Goal: Use online tool/utility: Utilize a website feature to perform a specific function

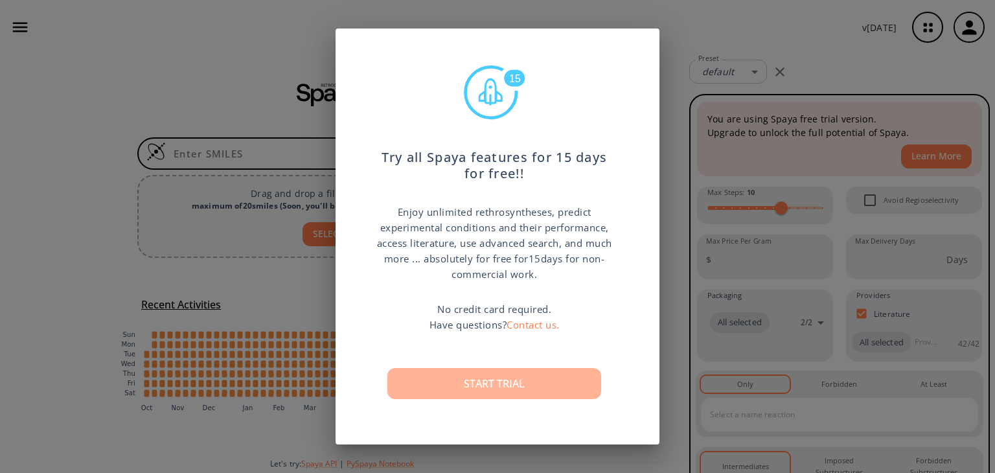
click at [488, 394] on button "Start trial" at bounding box center [494, 383] width 214 height 31
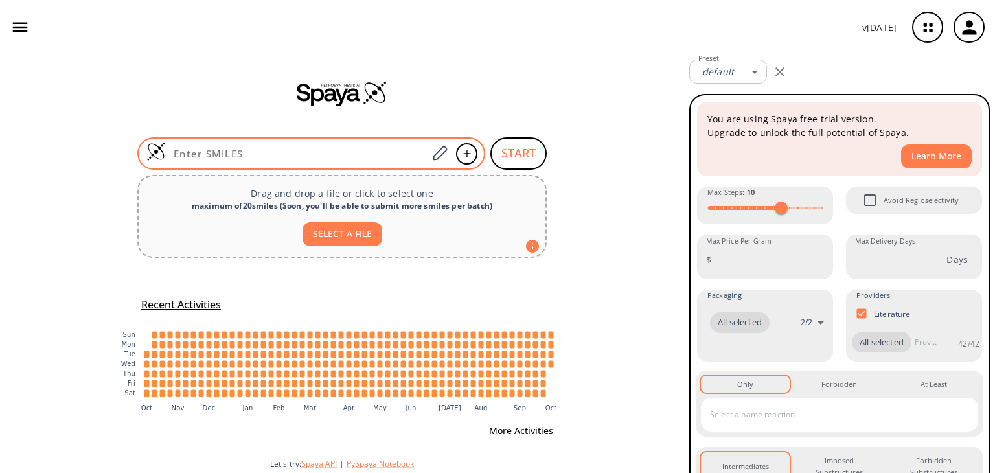
click at [192, 142] on div at bounding box center [311, 153] width 348 height 32
paste input "Clc1cc2nccc(c2cc1)NC(C)CCCN(CC)CC"
type input "Clc1cc2nccc(c2cc1)NC(C)CCCN(CC)CC"
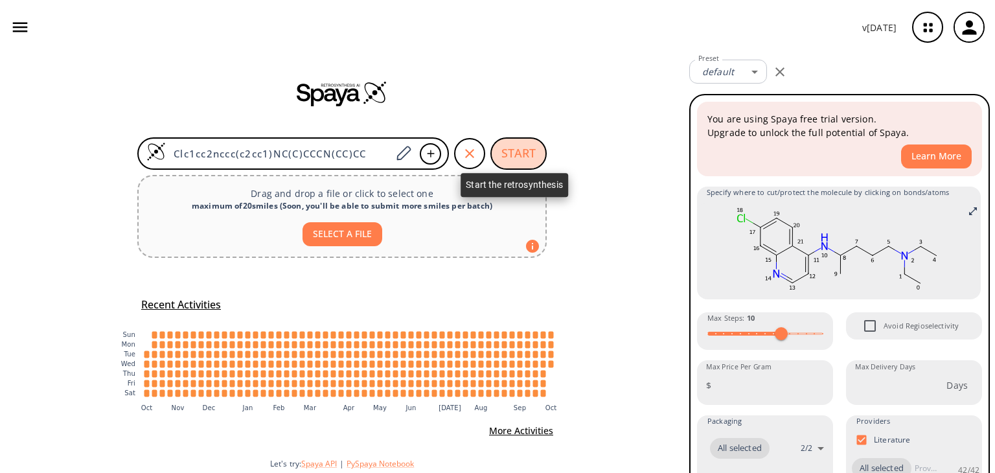
click at [513, 161] on button "START" at bounding box center [518, 153] width 56 height 32
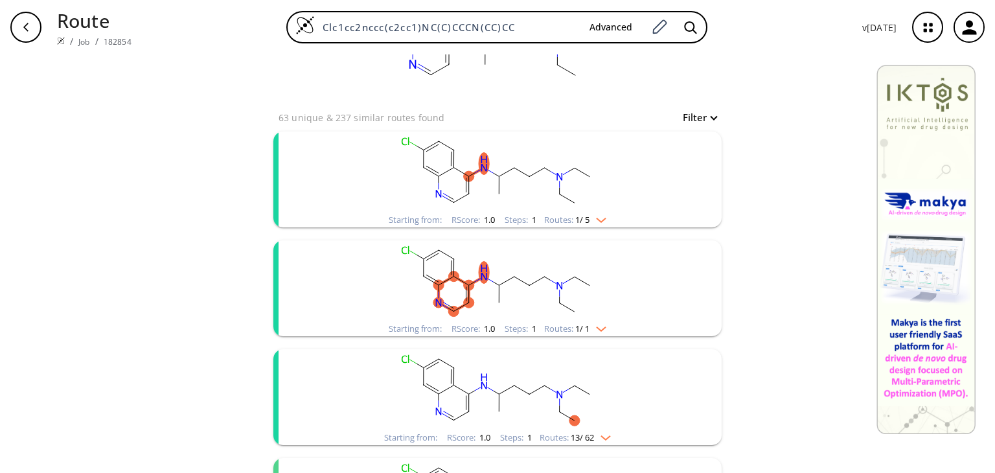
scroll to position [87, 0]
click at [598, 216] on img "clusters" at bounding box center [597, 218] width 17 height 10
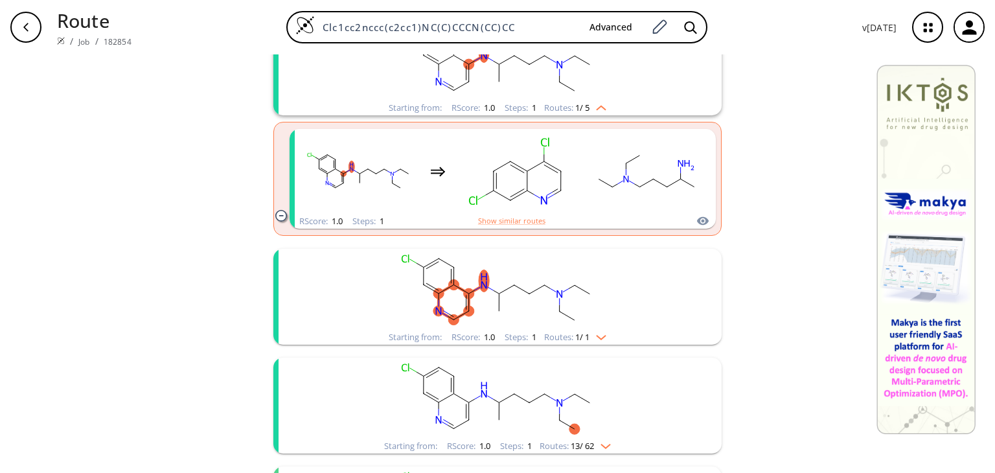
scroll to position [181, 0]
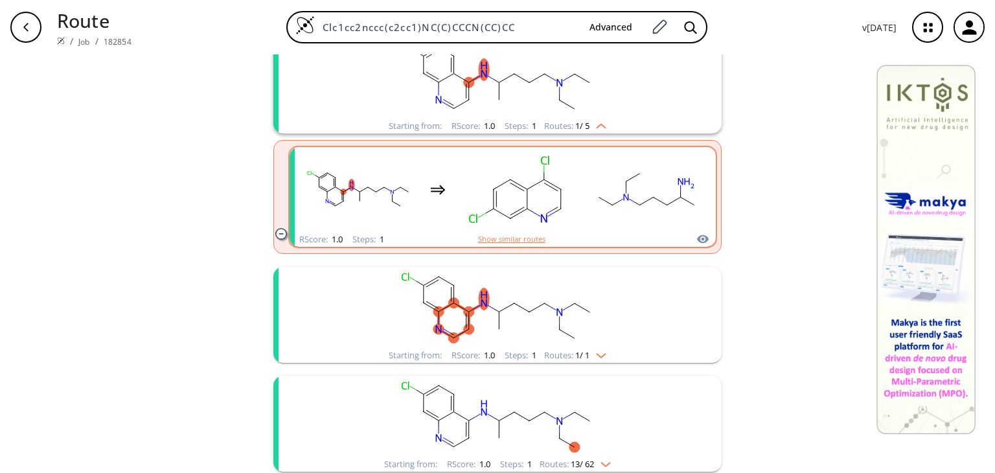
click at [503, 236] on button "Show similar routes" at bounding box center [511, 239] width 67 height 12
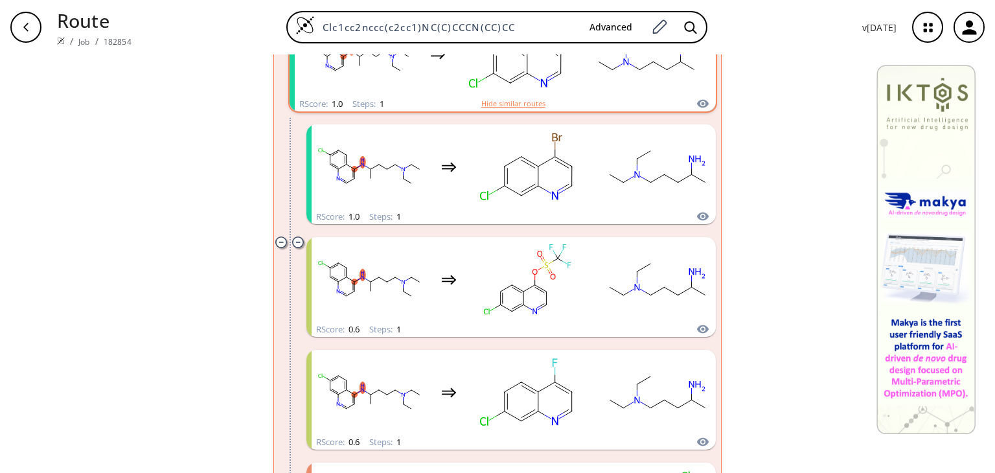
scroll to position [316, 0]
click at [506, 104] on button "Hide similar routes" at bounding box center [513, 104] width 64 height 12
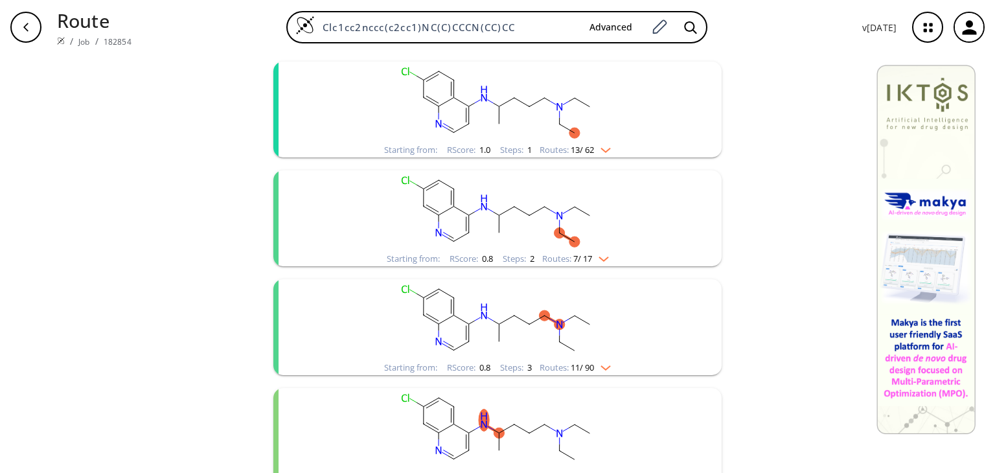
scroll to position [607, 0]
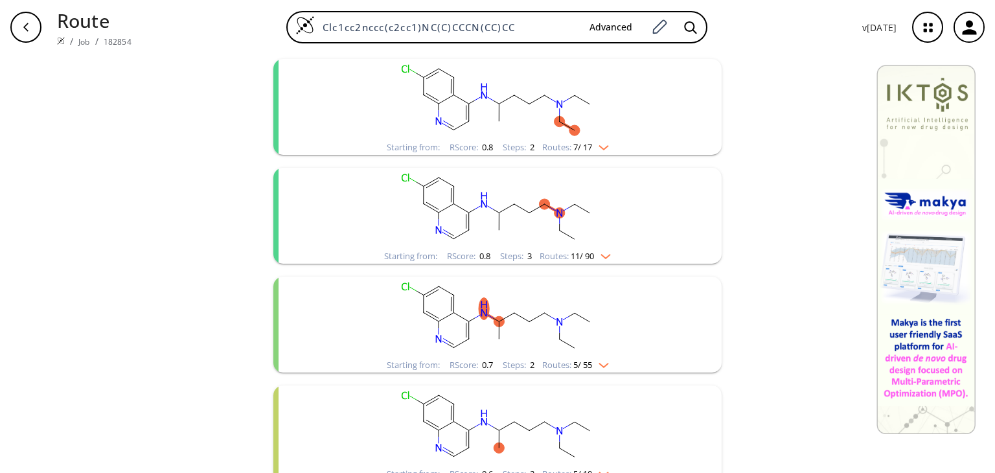
click at [606, 249] on img "clusters" at bounding box center [602, 254] width 17 height 10
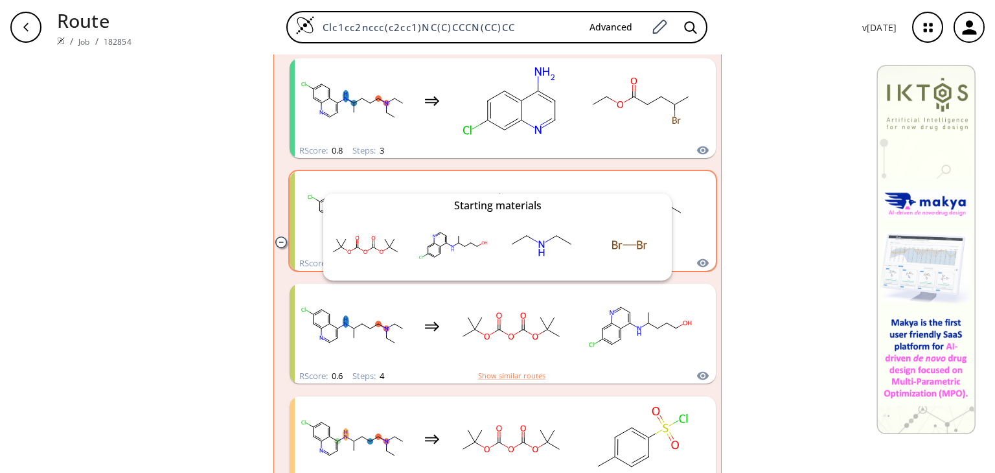
scroll to position [938, 0]
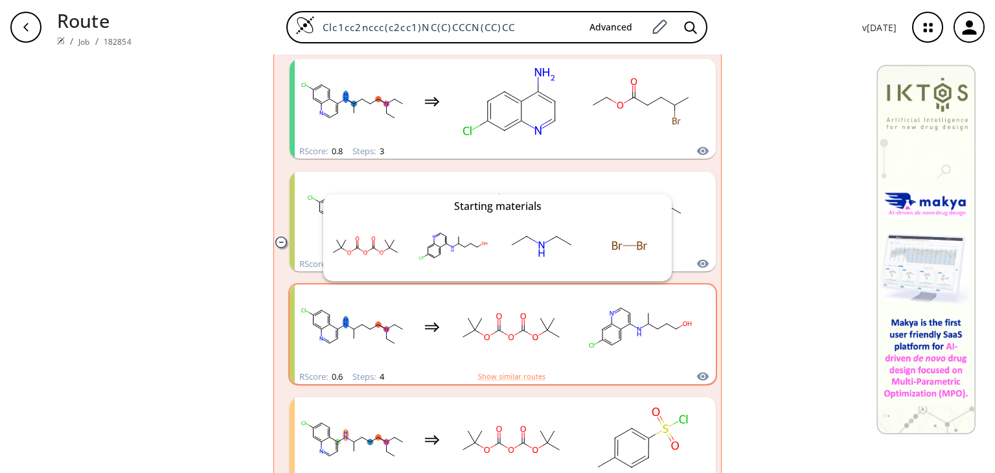
click at [698, 374] on icon "clusters" at bounding box center [702, 376] width 13 height 16
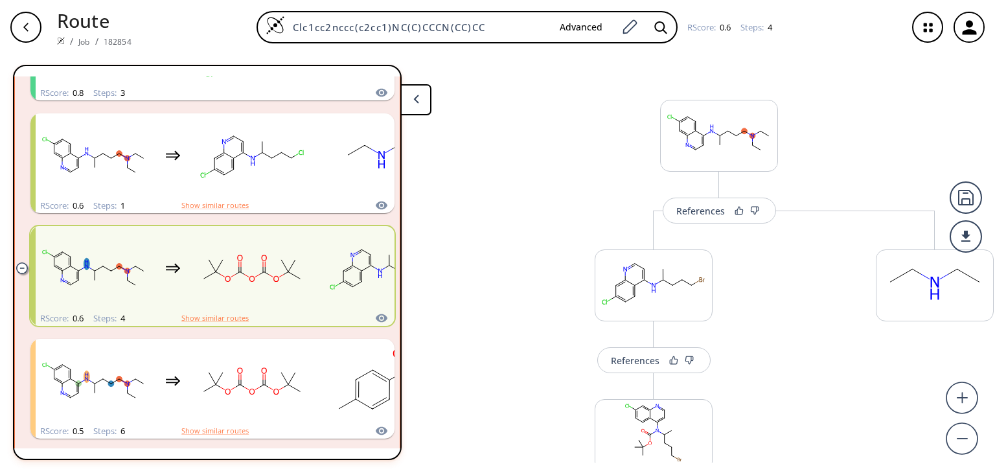
scroll to position [790, 0]
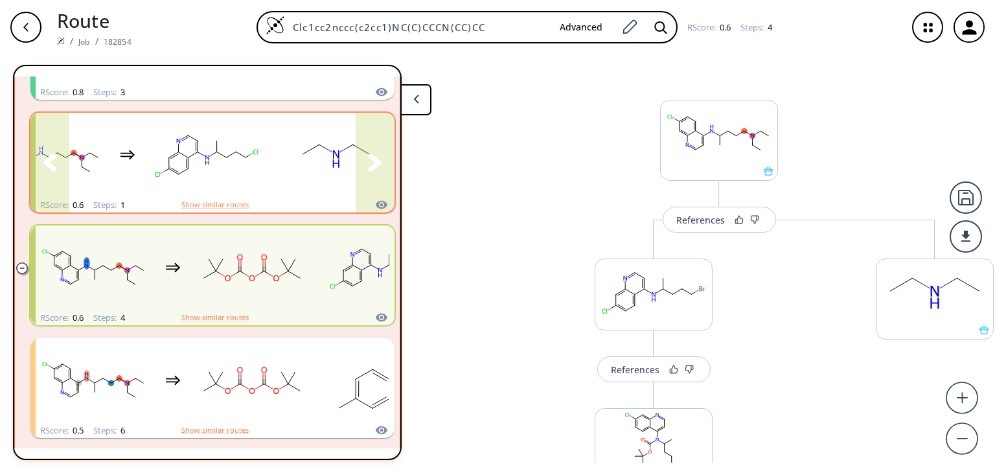
click at [368, 157] on icon "clusters" at bounding box center [375, 161] width 14 height 17
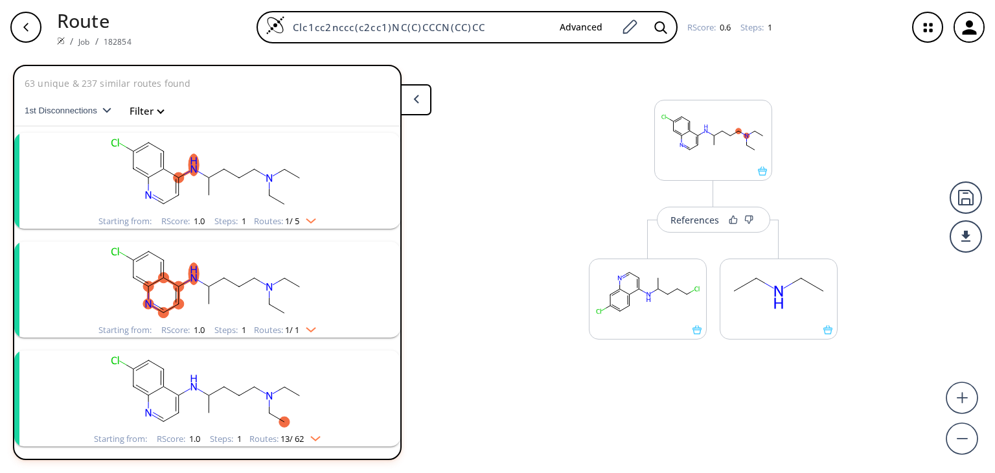
click at [306, 217] on img "clusters" at bounding box center [307, 218] width 17 height 10
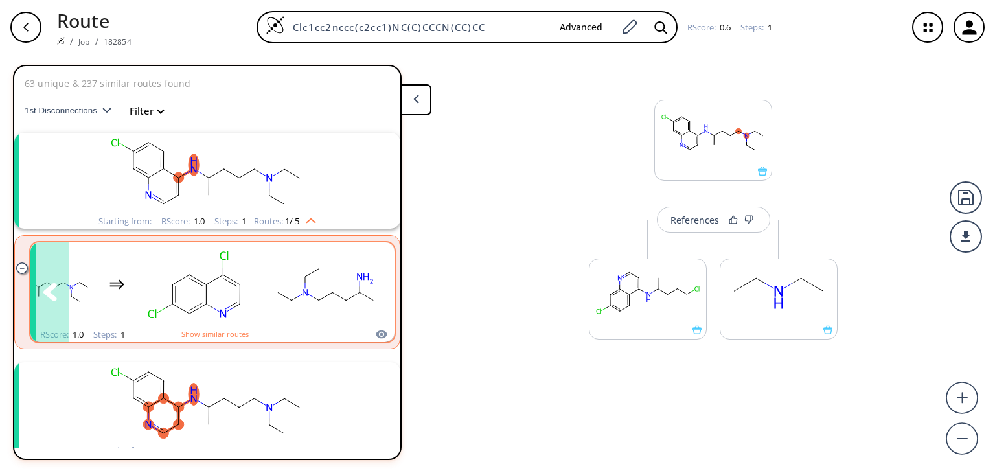
click at [277, 282] on rect "clusters" at bounding box center [325, 284] width 117 height 81
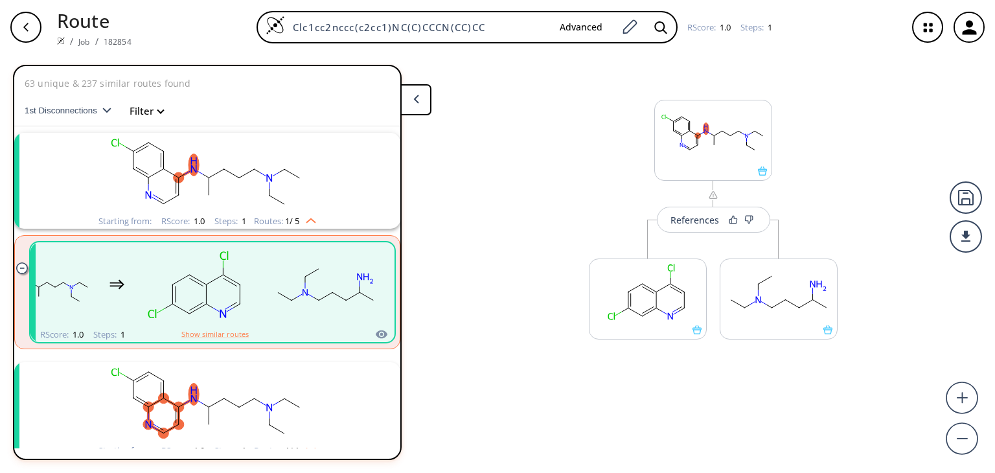
click at [696, 232] on div "More routes from here" at bounding box center [647, 293] width 131 height 146
click at [734, 221] on icon at bounding box center [733, 219] width 9 height 9
click at [732, 223] on icon at bounding box center [730, 220] width 7 height 8
click at [752, 218] on icon at bounding box center [750, 220] width 7 height 8
click at [752, 218] on icon at bounding box center [748, 219] width 9 height 9
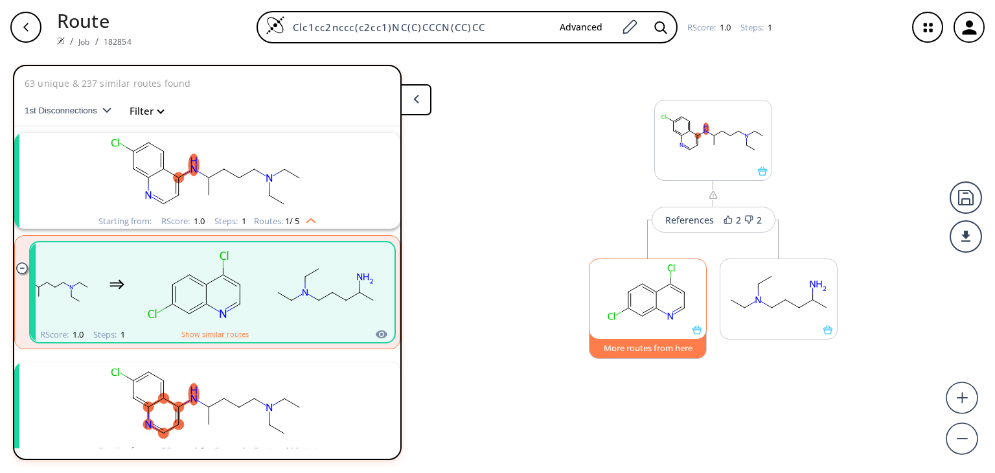
click at [638, 348] on button "More routes from here" at bounding box center [648, 345] width 118 height 28
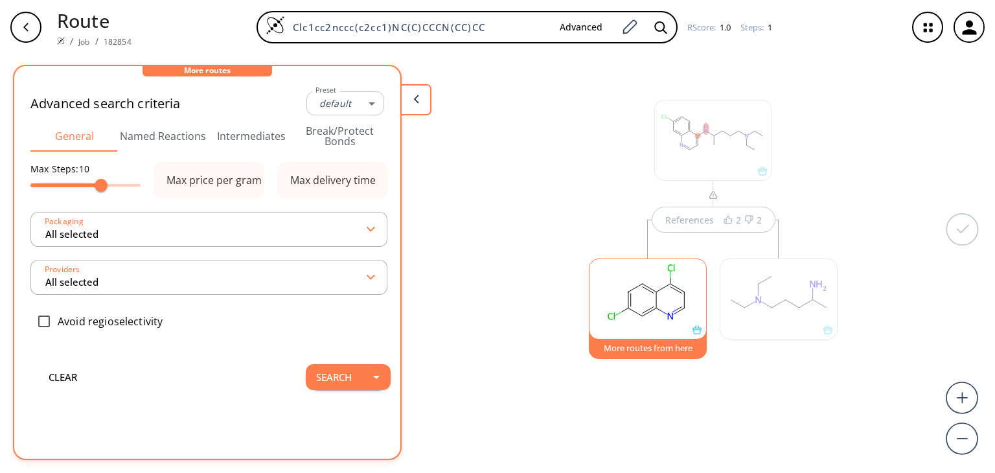
click at [638, 348] on button "More routes from here" at bounding box center [648, 345] width 118 height 28
type input "-1"
type input "All selected"
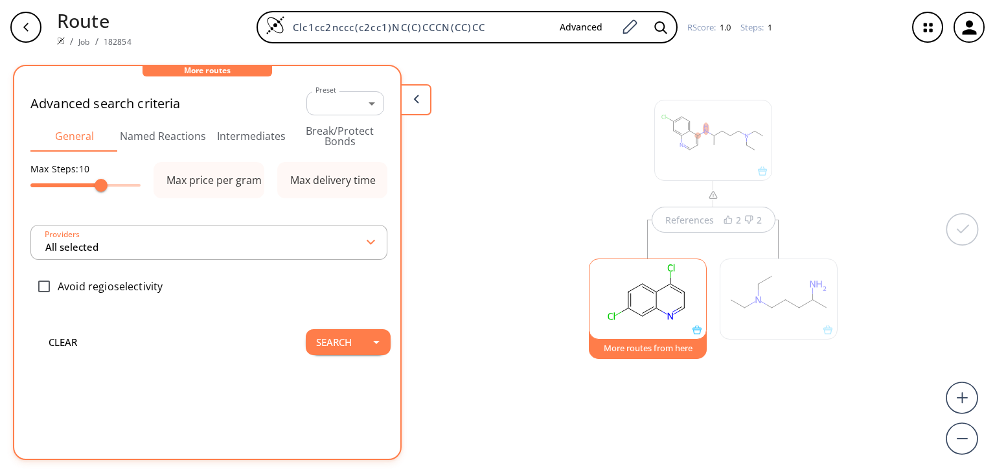
type input "All selected"
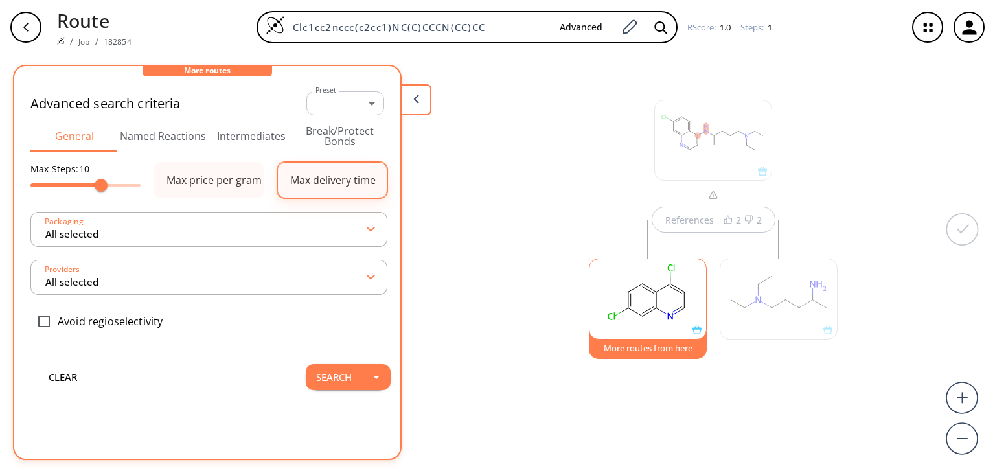
click at [327, 177] on div "Max delivery time" at bounding box center [332, 180] width 85 height 10
click at [249, 175] on div "Max price per gram" at bounding box center [213, 180] width 95 height 10
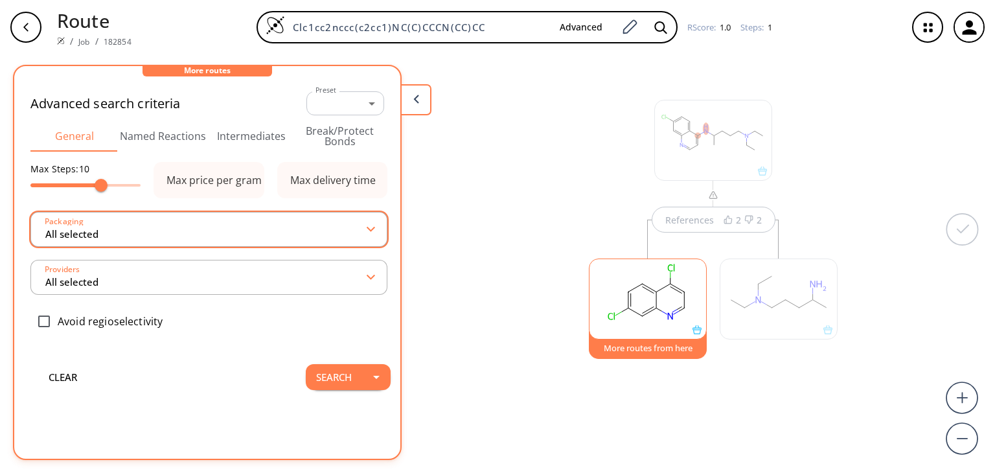
click at [142, 227] on input "All selected" at bounding box center [206, 229] width 324 height 23
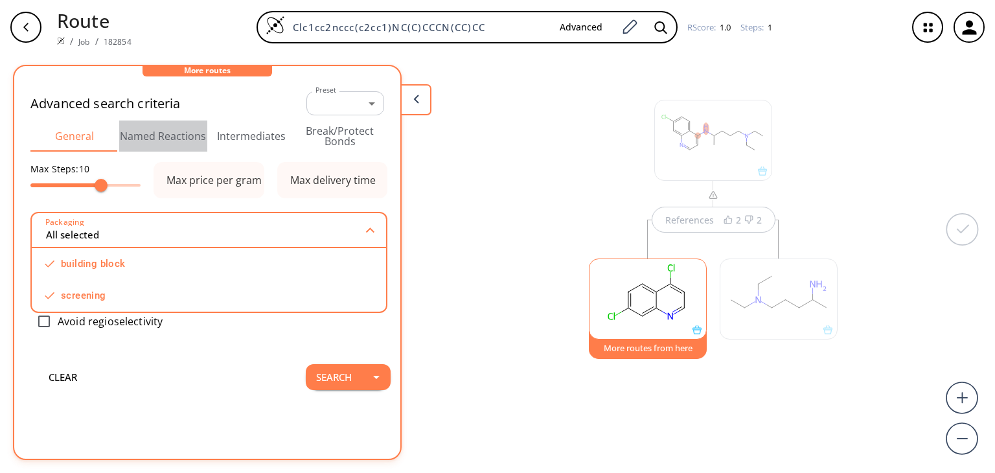
click at [174, 141] on button "Named Reactions" at bounding box center [163, 135] width 89 height 31
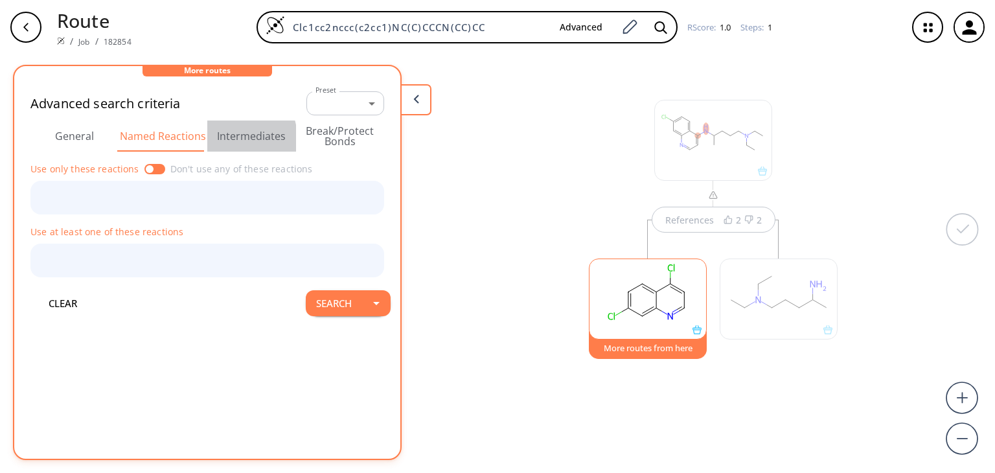
click at [228, 138] on button "Intermediates" at bounding box center [251, 135] width 89 height 31
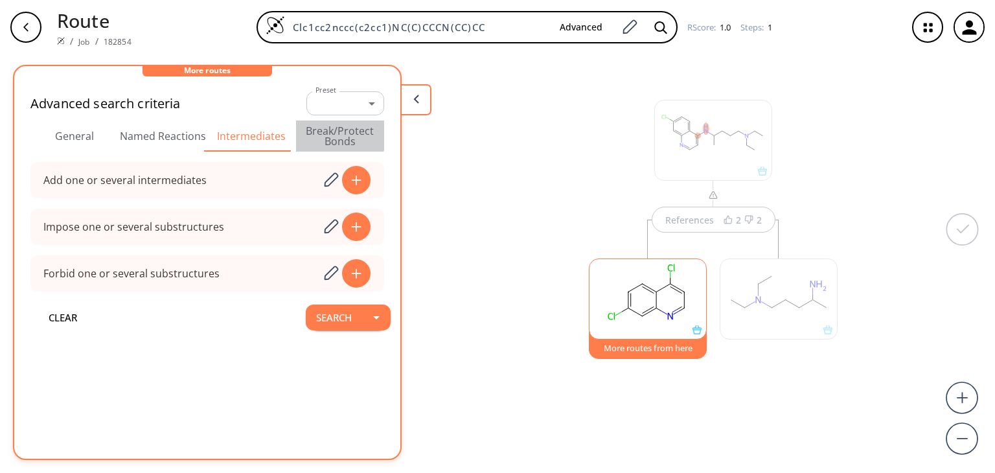
click at [326, 130] on button "Break/Protect Bonds" at bounding box center [340, 135] width 89 height 31
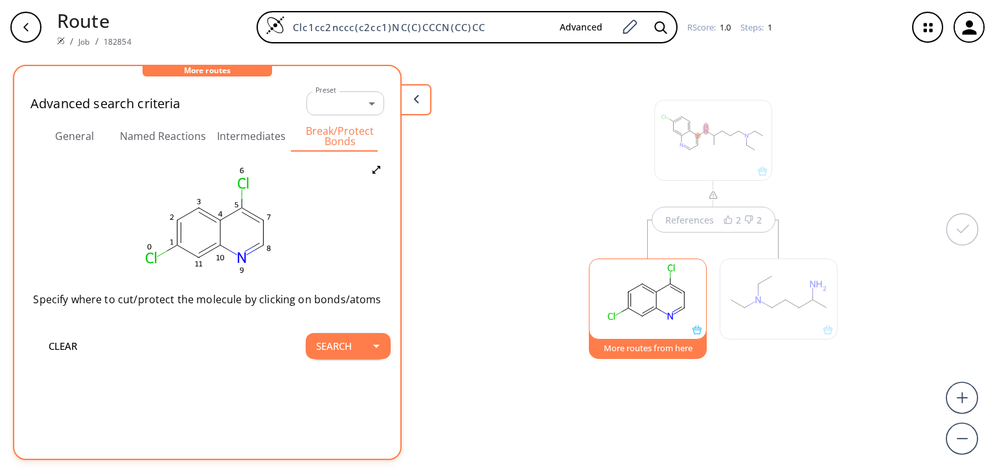
click at [542, 221] on div "References 2 2 More routes from here" at bounding box center [497, 258] width 995 height 408
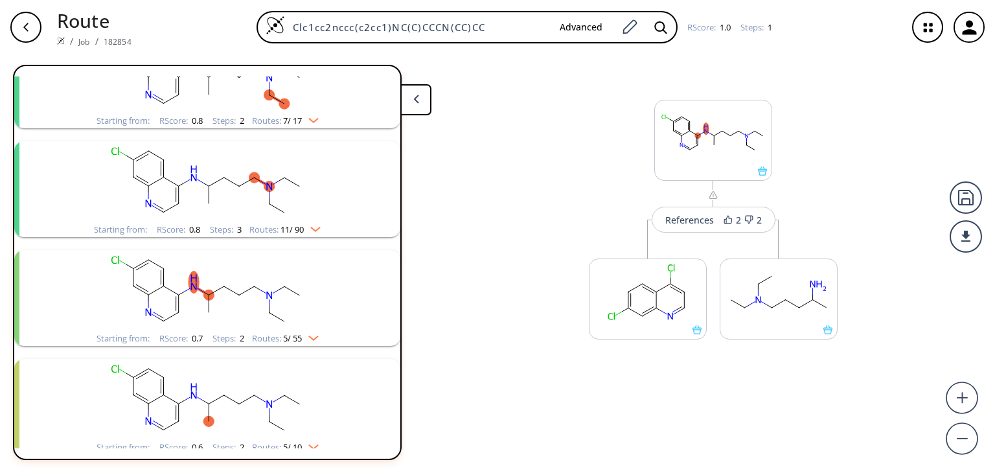
scroll to position [547, 0]
click at [313, 225] on img "clusters" at bounding box center [312, 227] width 17 height 10
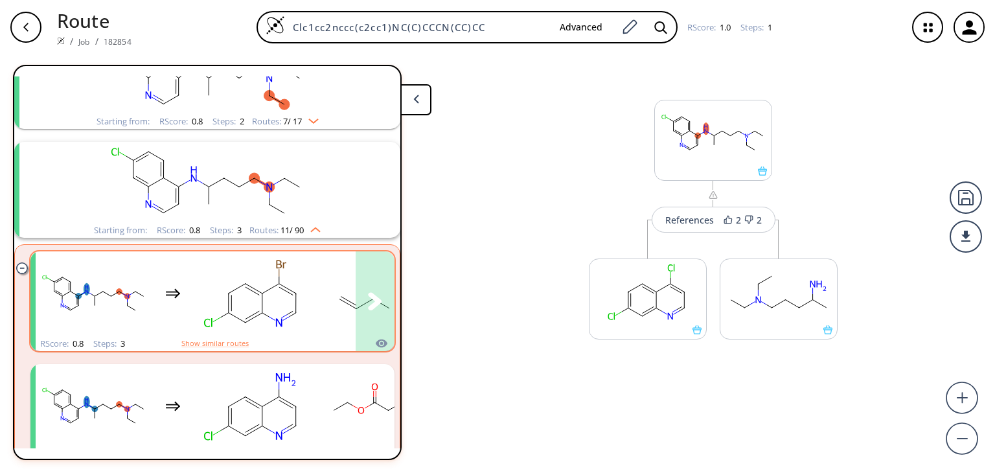
click at [304, 262] on rect "clusters" at bounding box center [252, 293] width 117 height 81
click at [311, 273] on div "clusters" at bounding box center [303, 293] width 534 height 85
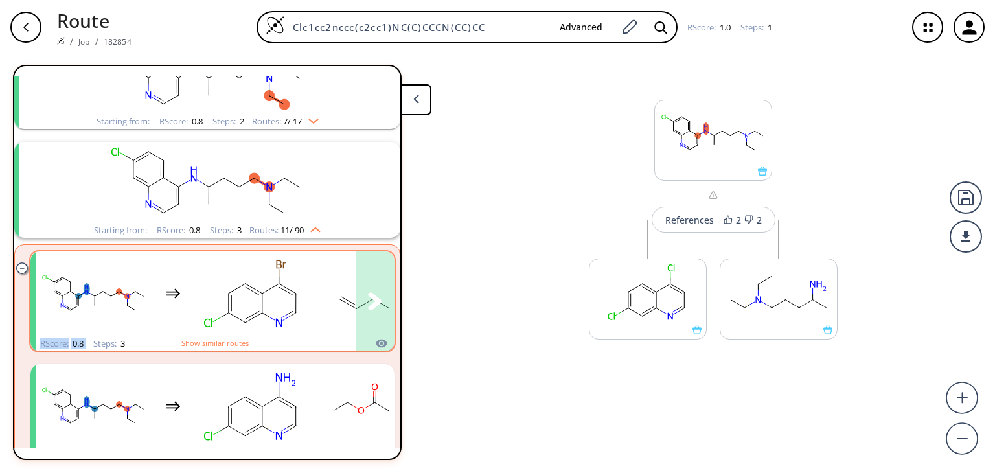
click at [311, 273] on div "clusters" at bounding box center [303, 293] width 534 height 85
click at [231, 256] on rect "clusters" at bounding box center [252, 293] width 117 height 81
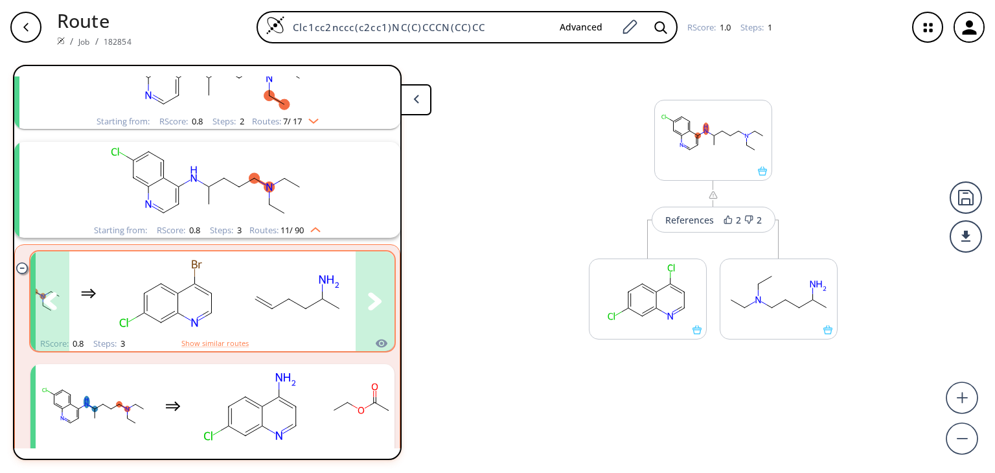
click at [370, 296] on icon "clusters" at bounding box center [375, 300] width 14 height 17
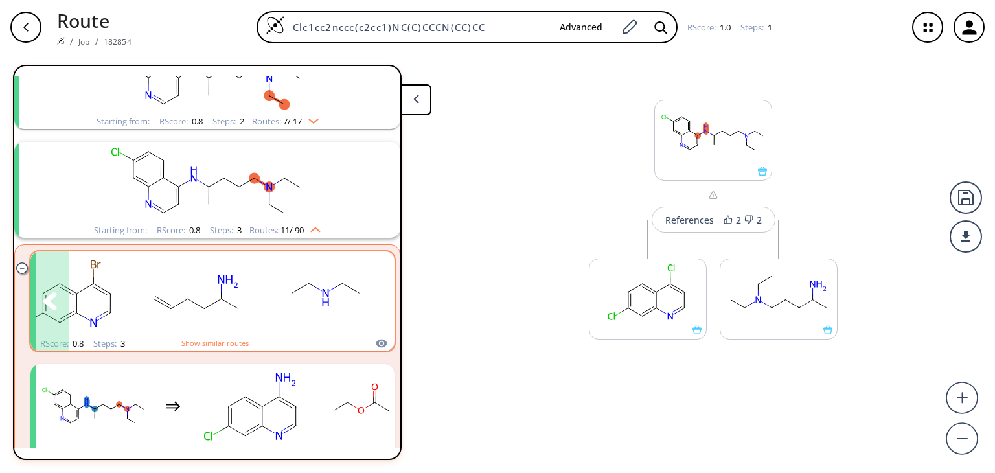
click at [370, 296] on icon "clusters" at bounding box center [375, 300] width 14 height 17
click at [732, 149] on rect at bounding box center [713, 133] width 117 height 66
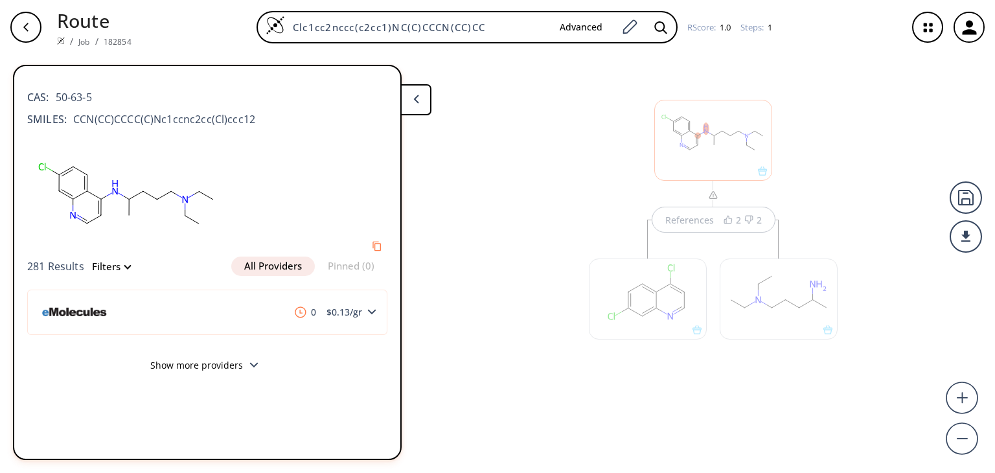
click at [732, 149] on div at bounding box center [713, 140] width 118 height 81
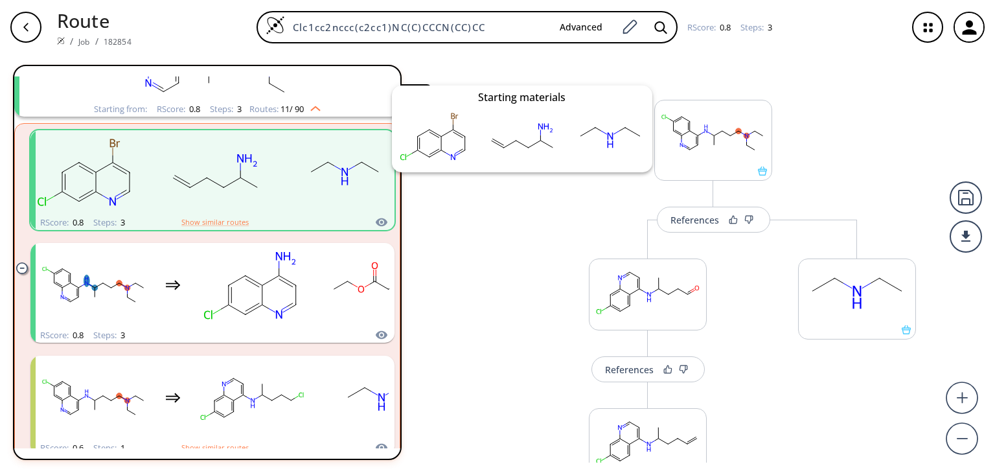
click at [375, 225] on icon "clusters" at bounding box center [381, 222] width 13 height 16
drag, startPoint x: 368, startPoint y: 223, endPoint x: 378, endPoint y: 217, distance: 11.9
click at [378, 217] on div "RScore : 0.8 Steps : 3 Show similar routes" at bounding box center [212, 180] width 364 height 100
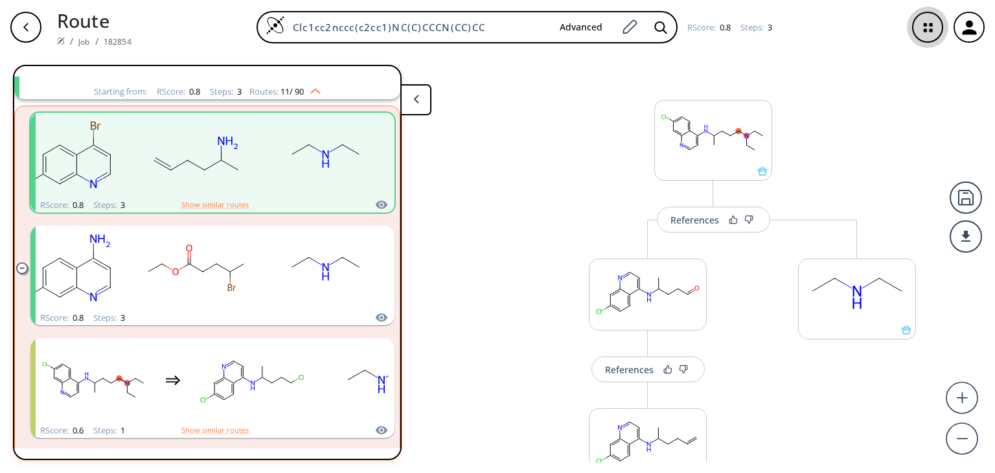
click at [927, 26] on icon "button" at bounding box center [928, 27] width 34 height 34
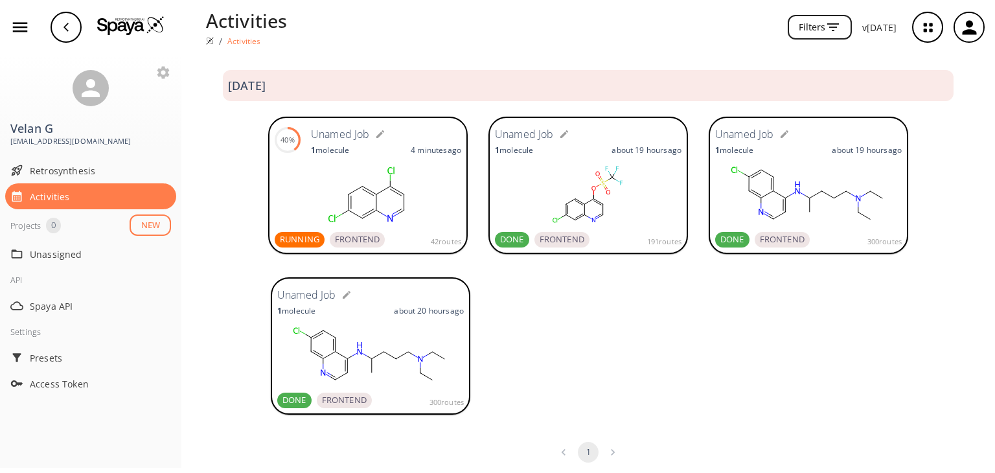
click at [306, 223] on rect at bounding box center [368, 194] width 187 height 65
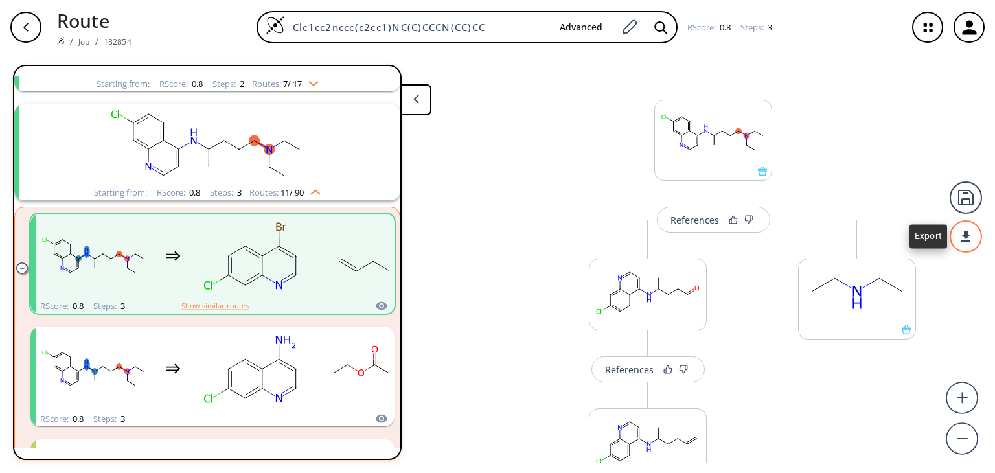
click at [974, 242] on div at bounding box center [965, 236] width 32 height 32
click at [961, 196] on div at bounding box center [497, 236] width 995 height 473
click at [963, 245] on div at bounding box center [965, 236] width 32 height 32
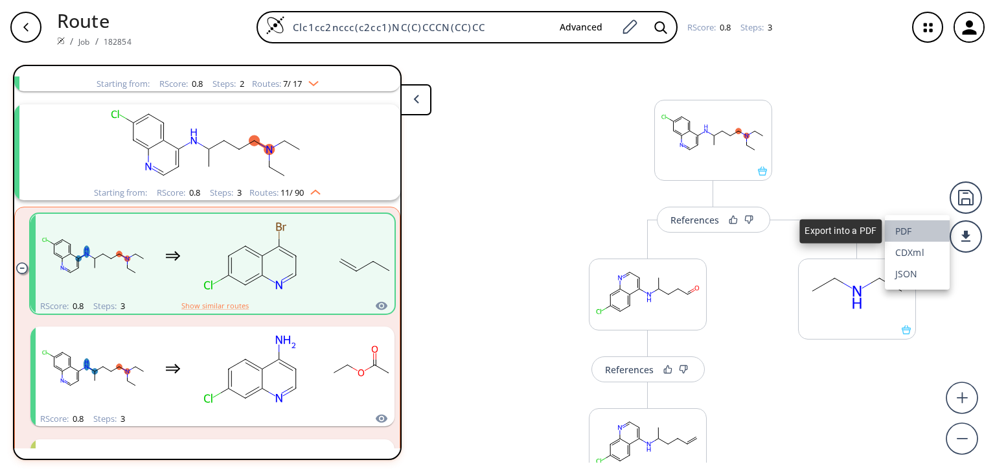
click at [910, 225] on li "PDF" at bounding box center [917, 230] width 65 height 21
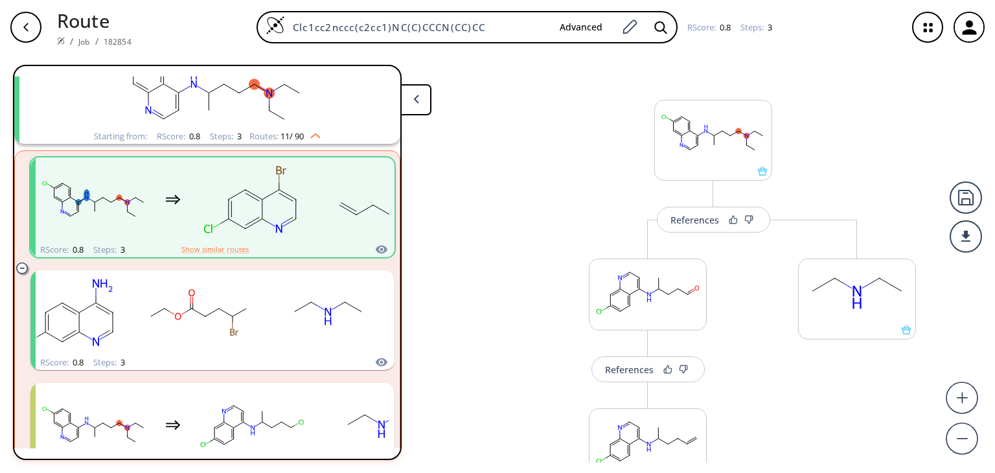
scroll to position [510, 0]
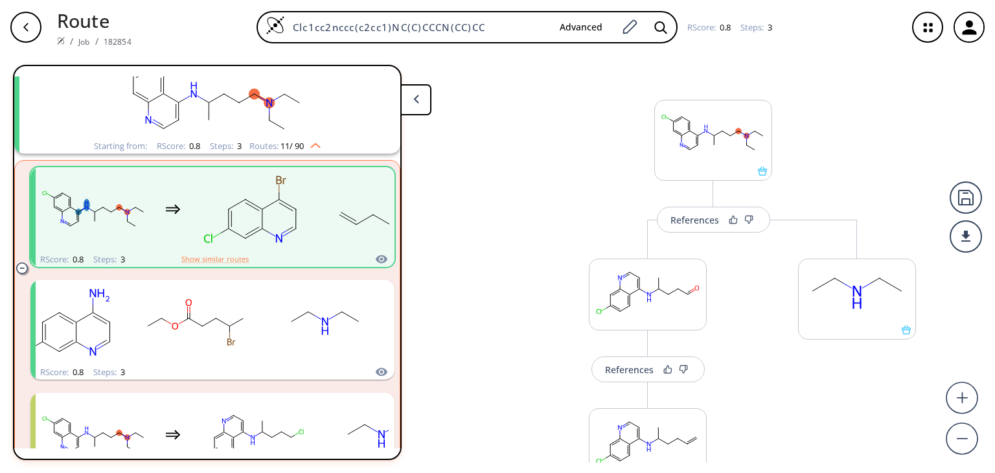
click at [315, 145] on img "clusters" at bounding box center [312, 143] width 17 height 10
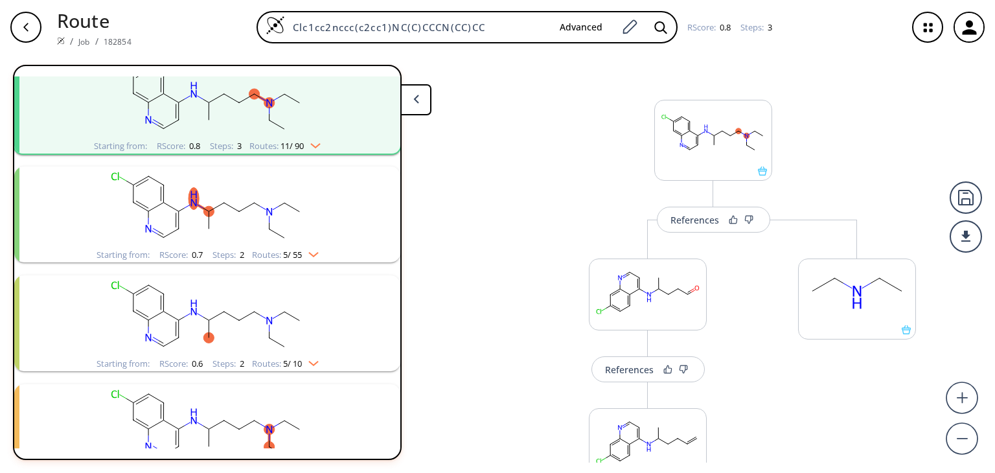
click at [315, 145] on img "clusters" at bounding box center [312, 143] width 17 height 10
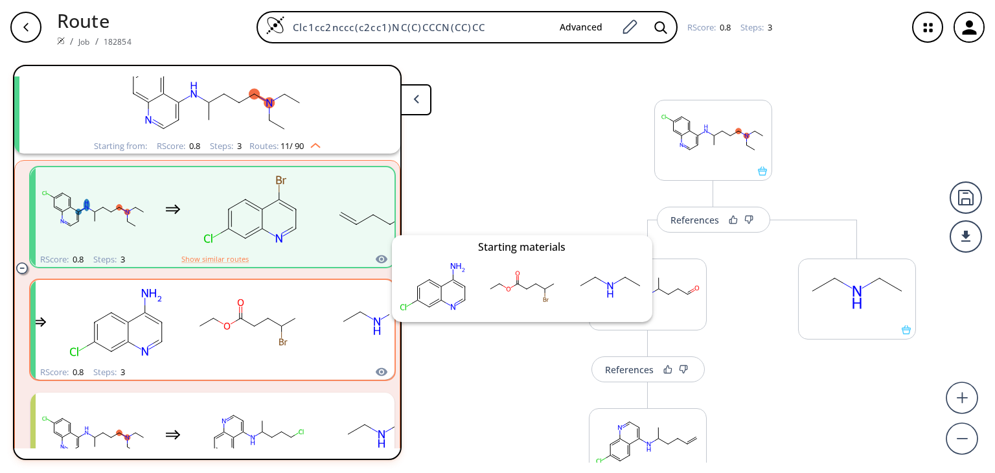
click at [375, 364] on icon "clusters" at bounding box center [381, 372] width 13 height 16
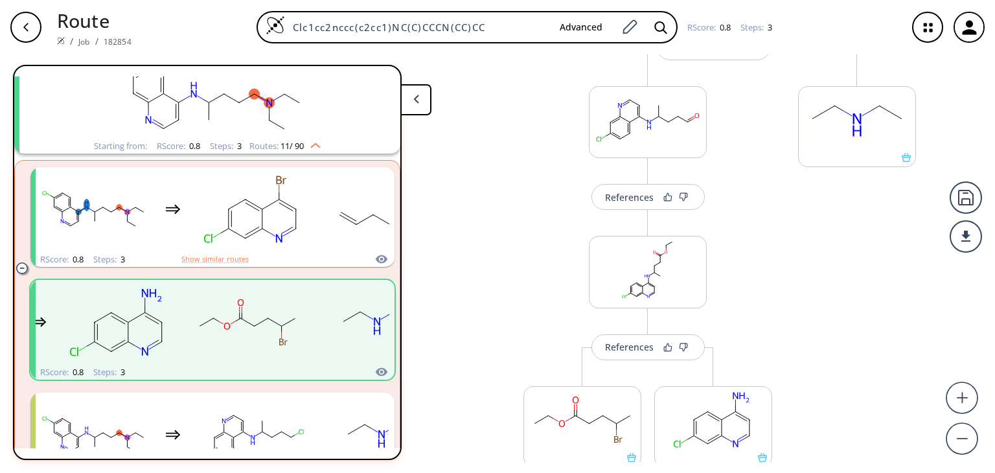
scroll to position [171, 0]
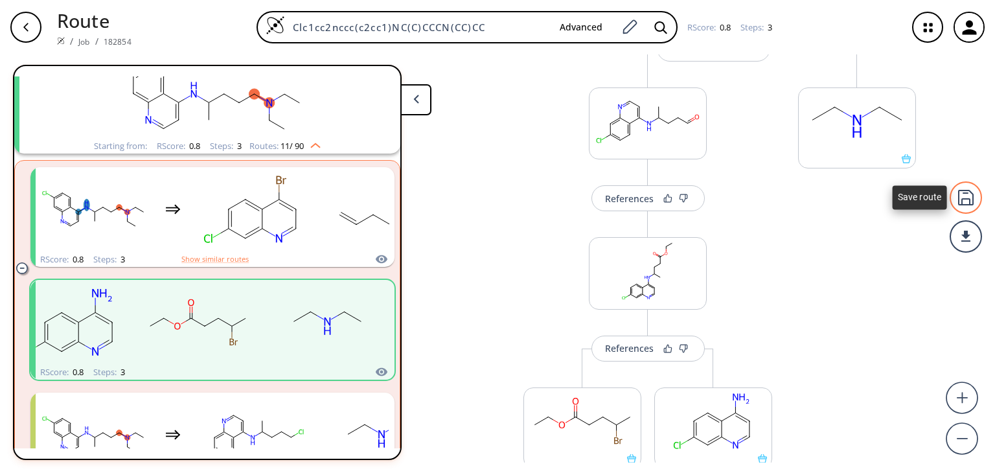
click at [974, 199] on div at bounding box center [965, 197] width 32 height 32
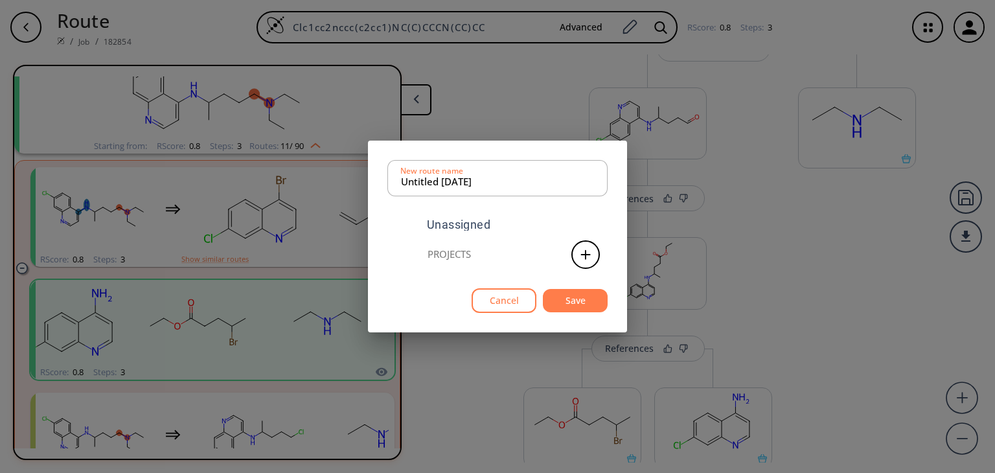
click at [743, 264] on div "Untitled 08 OCT 2025 New route name Unassigned Projects Cancel Save" at bounding box center [497, 236] width 995 height 473
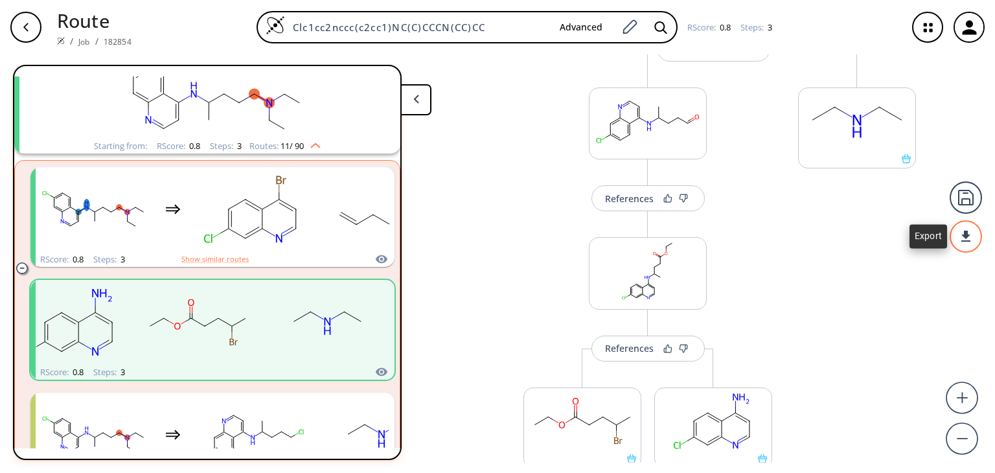
click at [957, 238] on div at bounding box center [965, 236] width 32 height 32
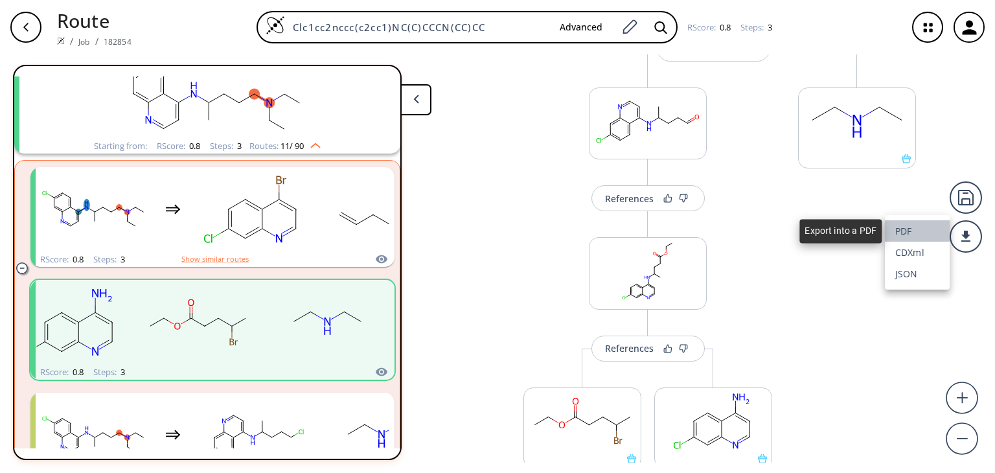
click at [909, 227] on li "PDF" at bounding box center [917, 230] width 65 height 21
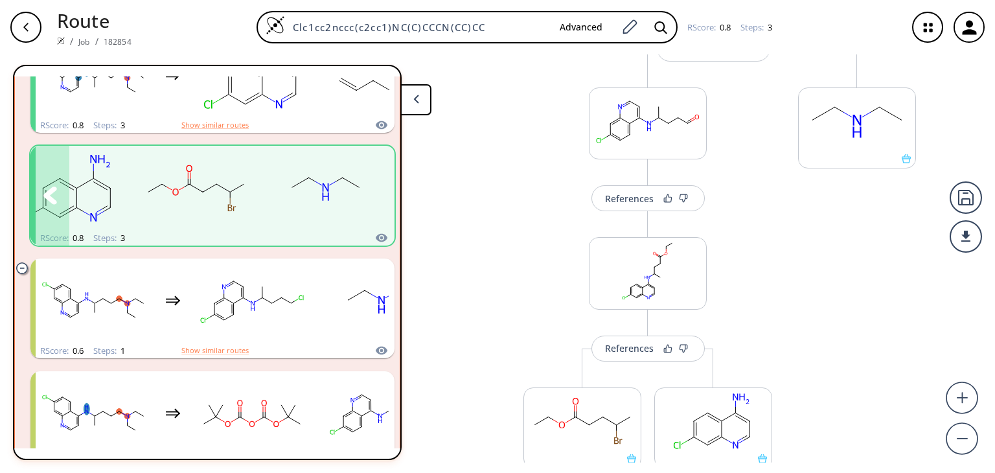
scroll to position [645, 0]
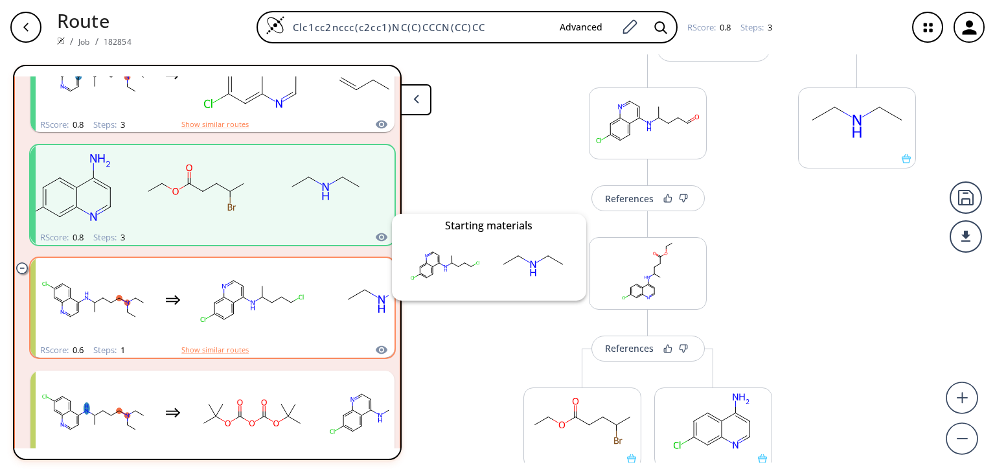
click at [377, 349] on icon "clusters" at bounding box center [381, 350] width 13 height 16
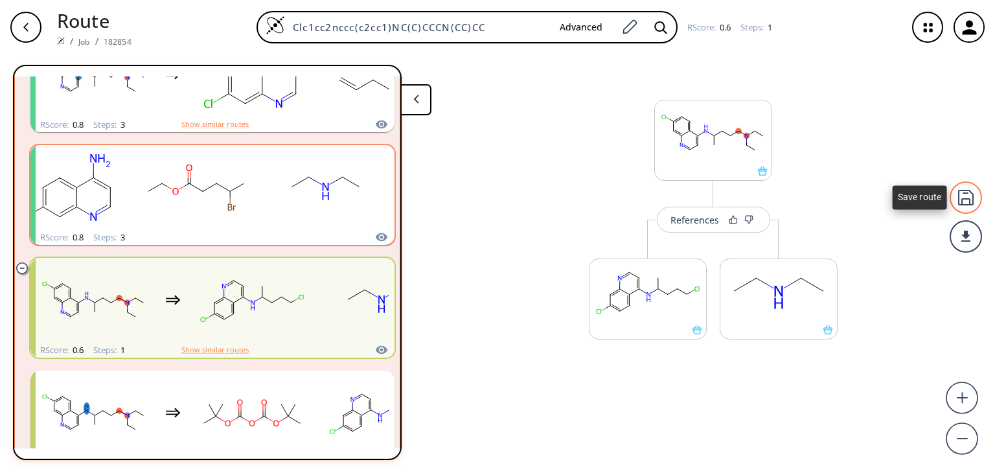
click at [958, 203] on div at bounding box center [965, 197] width 32 height 32
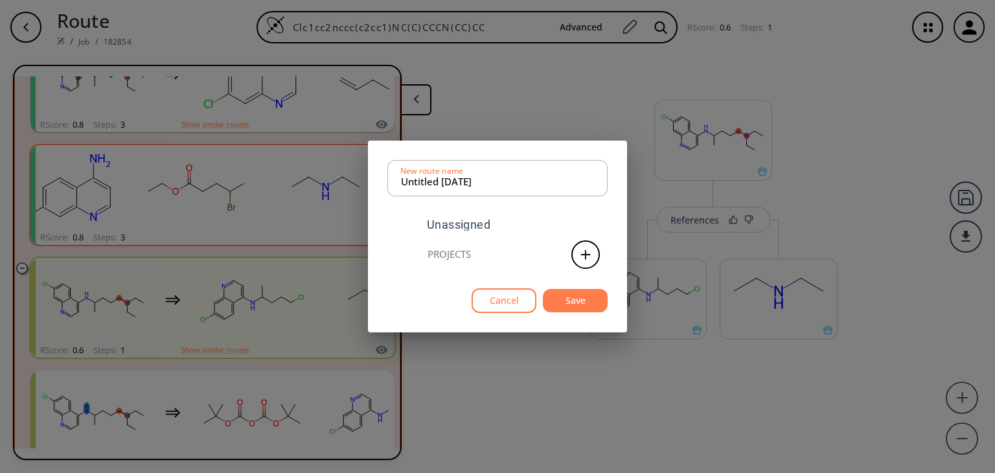
click at [888, 196] on div "Untitled 08 OCT 2025 New route name Unassigned Projects Cancel Save" at bounding box center [497, 236] width 995 height 473
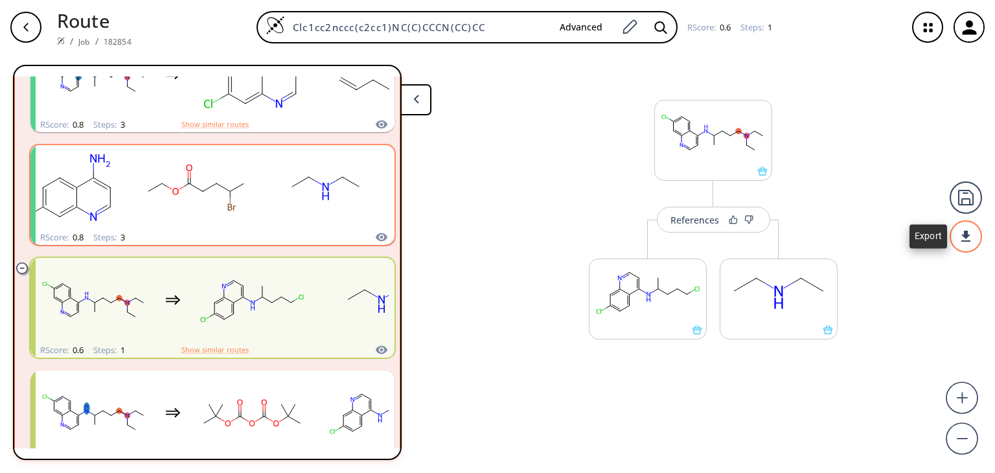
click at [975, 243] on div at bounding box center [965, 236] width 32 height 32
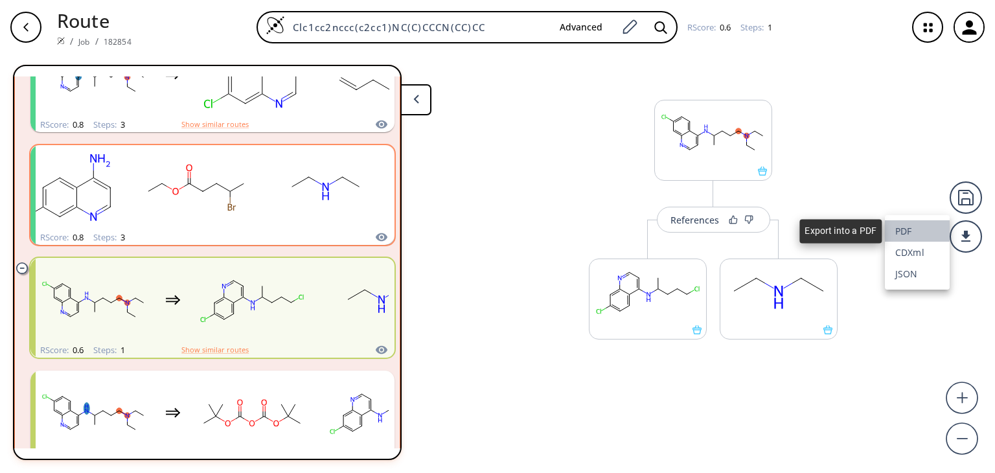
click at [912, 225] on li "PDF" at bounding box center [917, 230] width 65 height 21
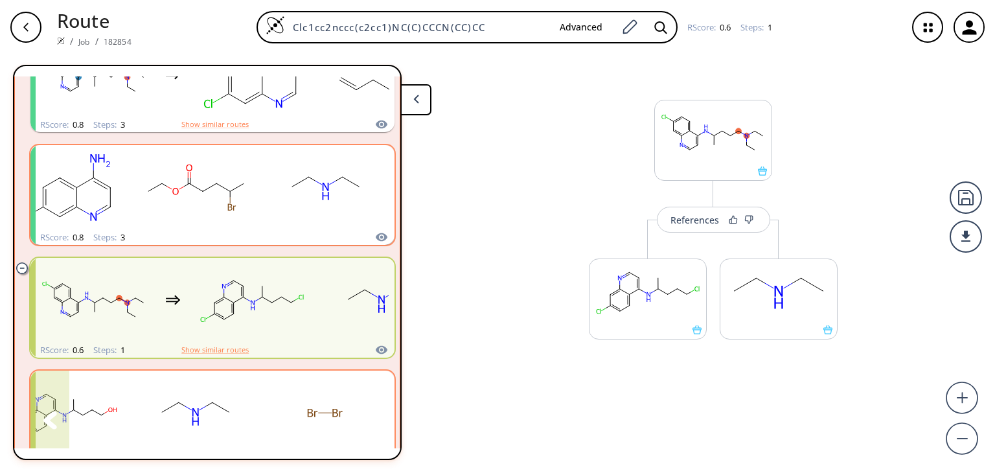
scroll to position [765, 0]
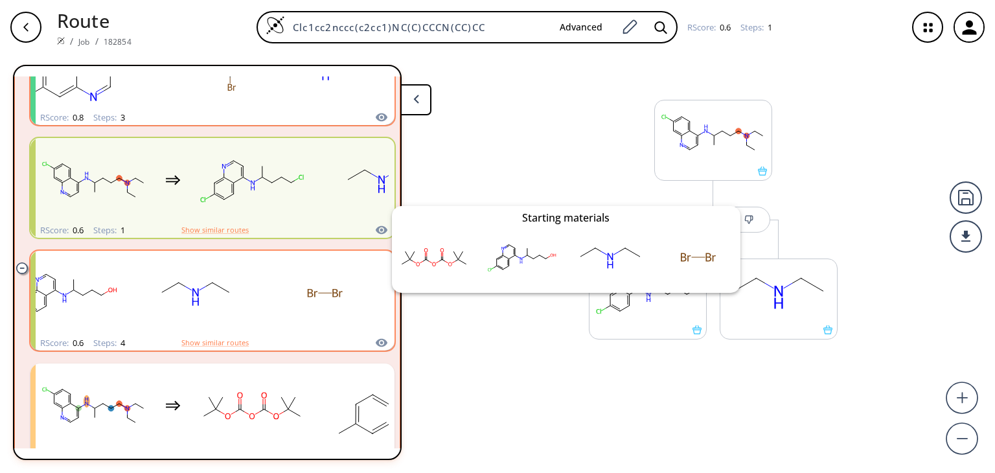
click at [376, 341] on icon "clusters" at bounding box center [382, 342] width 12 height 8
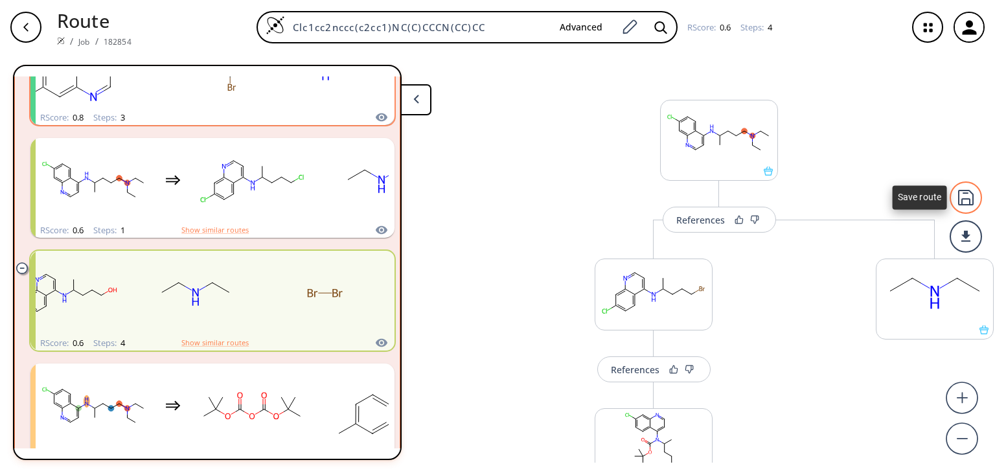
click at [961, 187] on div at bounding box center [965, 197] width 32 height 32
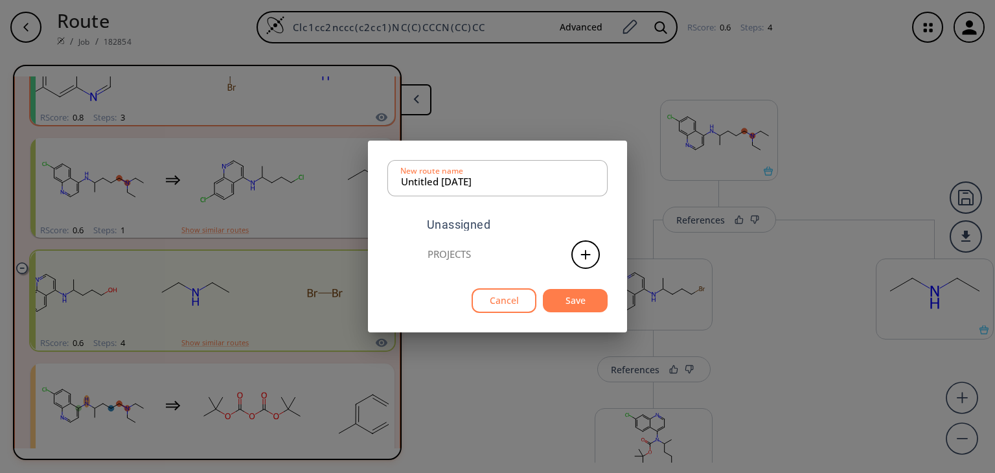
click at [897, 184] on div "Untitled 08 OCT 2025 New route name Unassigned Projects Cancel Save" at bounding box center [497, 236] width 995 height 473
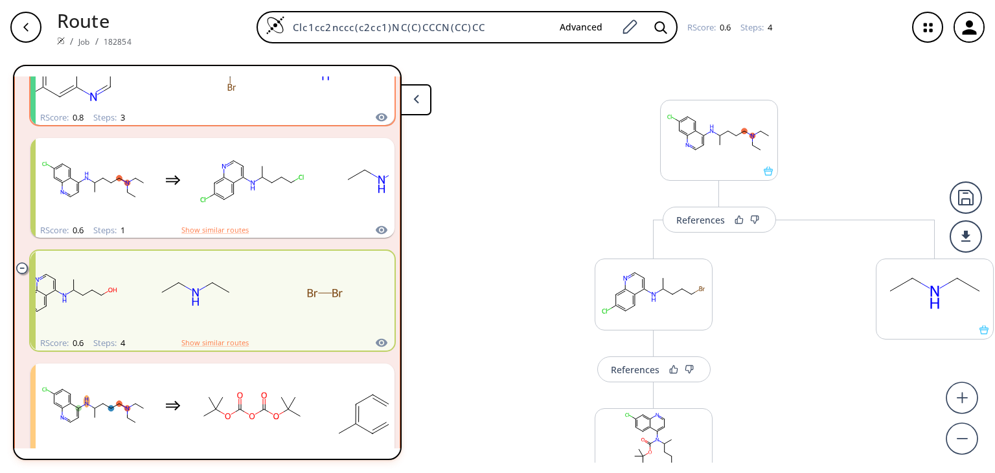
click at [968, 248] on div at bounding box center [965, 236] width 32 height 32
click at [906, 232] on li "PDF" at bounding box center [917, 230] width 65 height 21
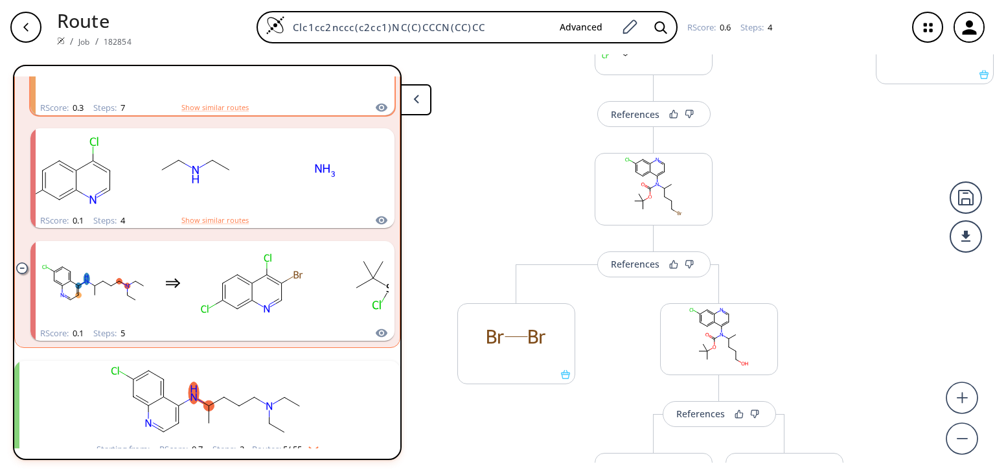
scroll to position [1562, 0]
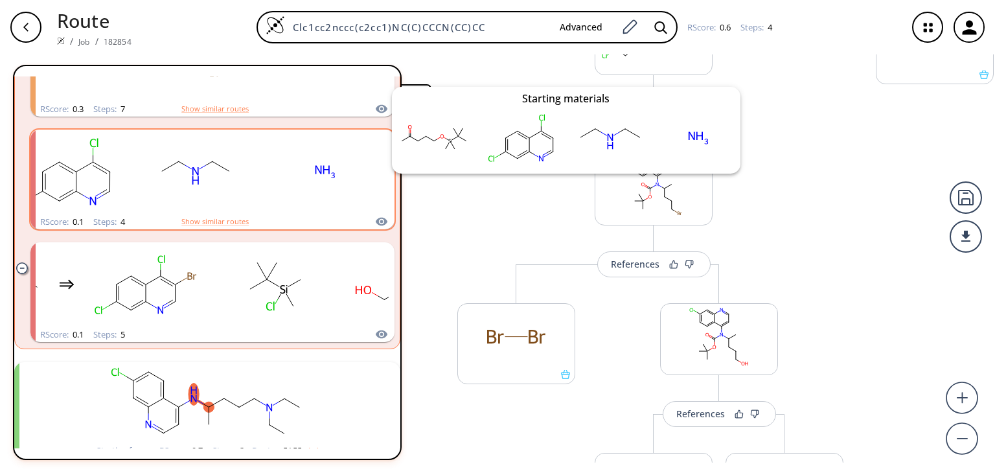
click at [375, 228] on icon "clusters" at bounding box center [381, 222] width 13 height 16
click at [376, 220] on icon "clusters" at bounding box center [382, 221] width 12 height 8
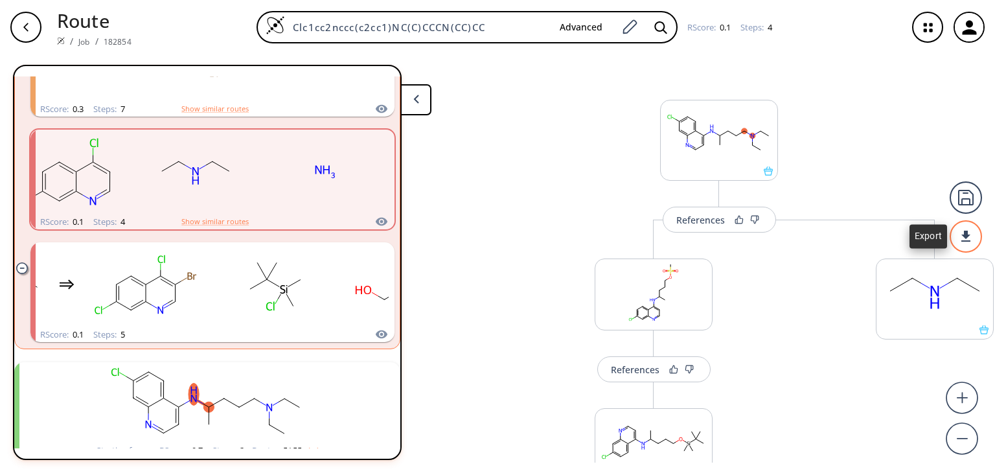
click at [975, 244] on div at bounding box center [965, 236] width 32 height 32
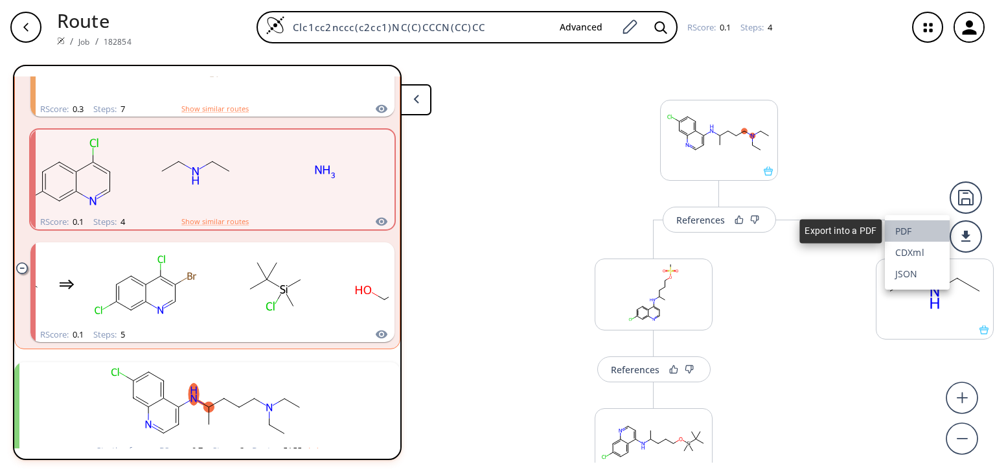
click at [916, 235] on li "PDF" at bounding box center [917, 230] width 65 height 21
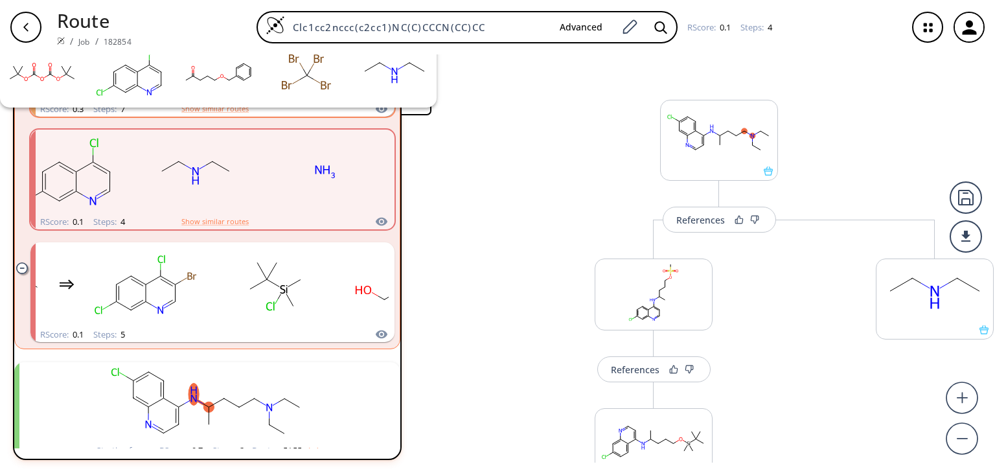
click at [376, 111] on icon "clusters" at bounding box center [382, 108] width 12 height 8
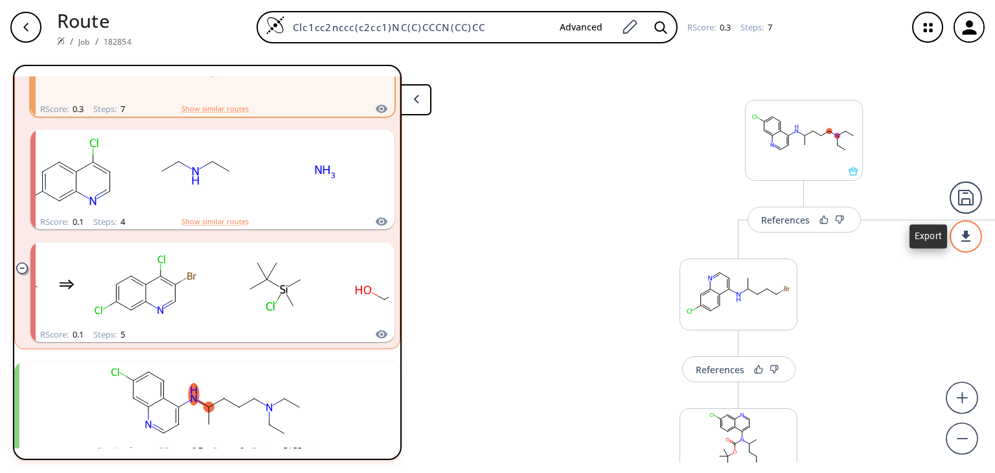
click at [964, 234] on div at bounding box center [965, 236] width 32 height 32
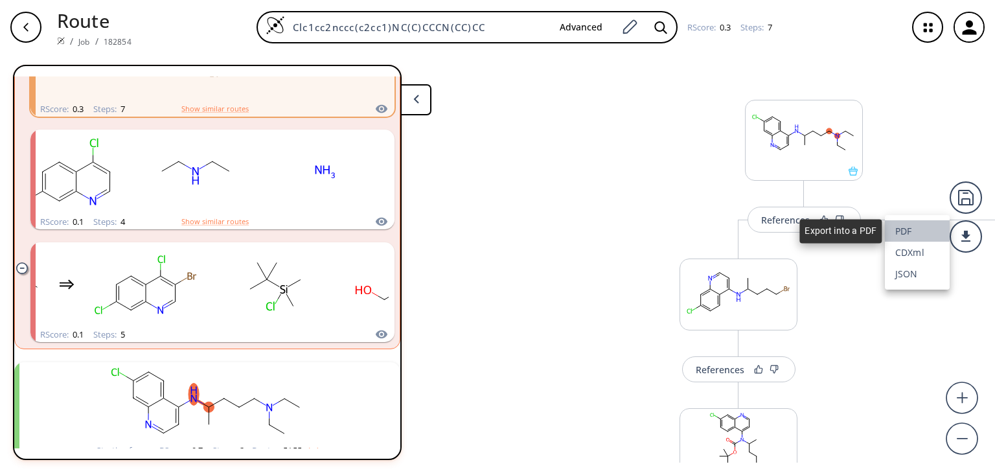
click at [909, 223] on li "PDF" at bounding box center [917, 230] width 65 height 21
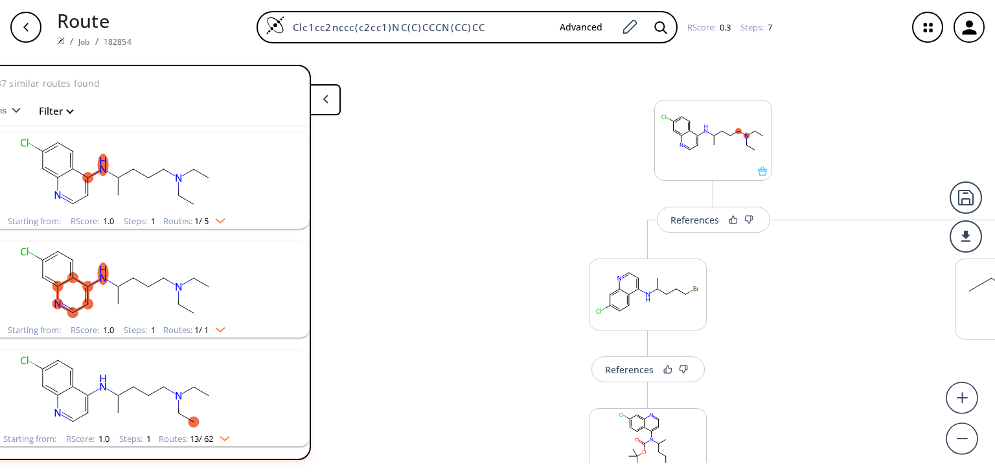
click at [221, 212] on rect "clusters" at bounding box center [116, 173] width 337 height 81
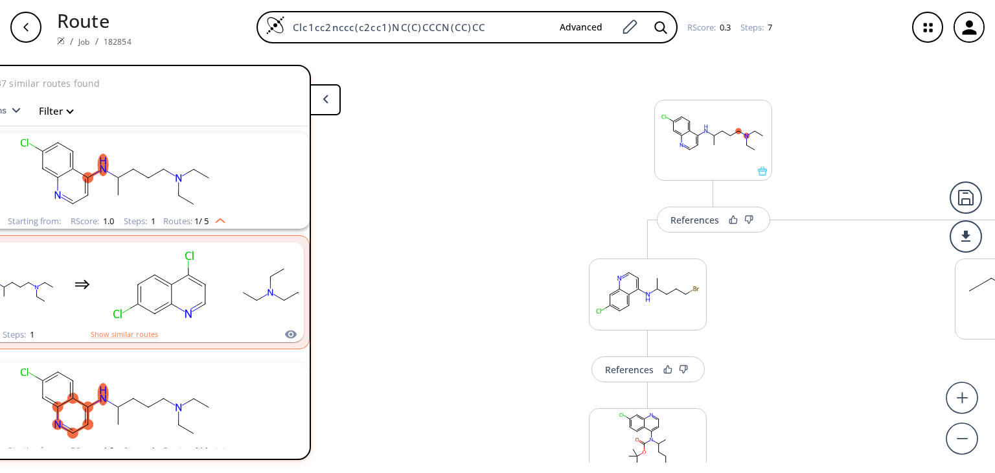
click at [212, 218] on img "clusters" at bounding box center [217, 218] width 17 height 10
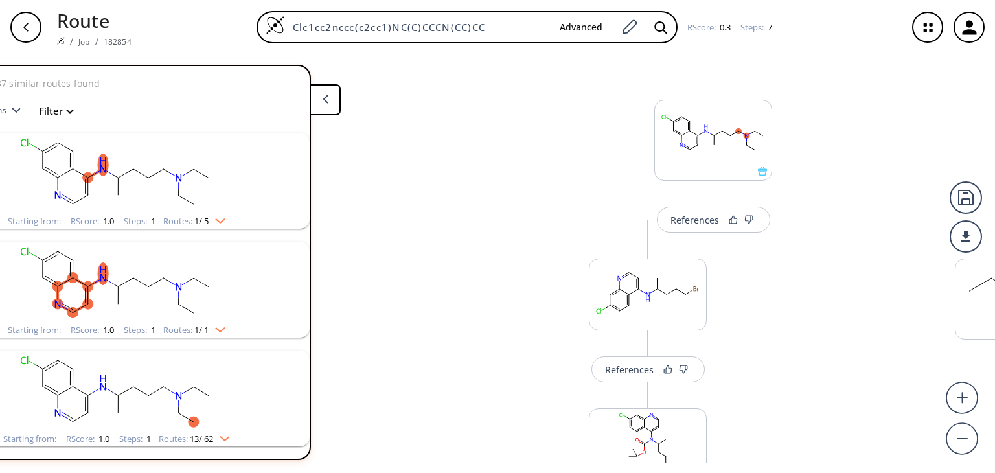
click at [212, 218] on img "clusters" at bounding box center [217, 218] width 17 height 10
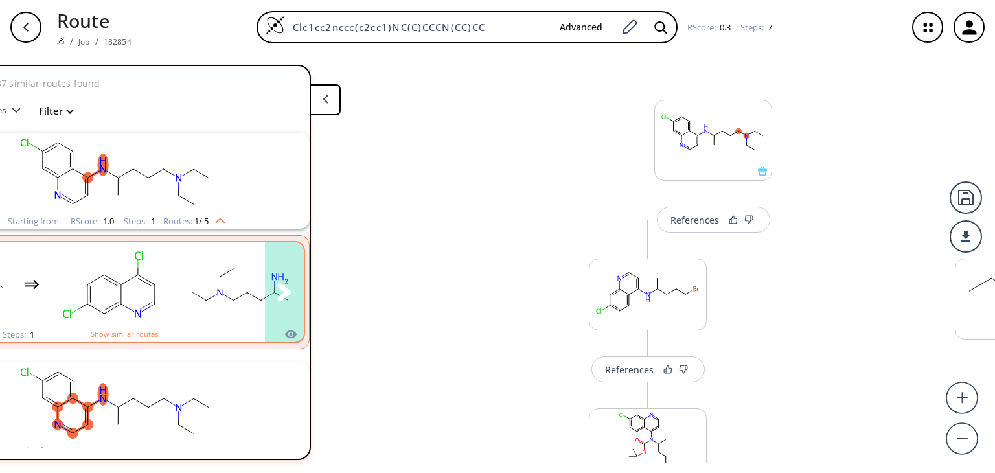
click at [285, 323] on button "clusters" at bounding box center [284, 292] width 39 height 100
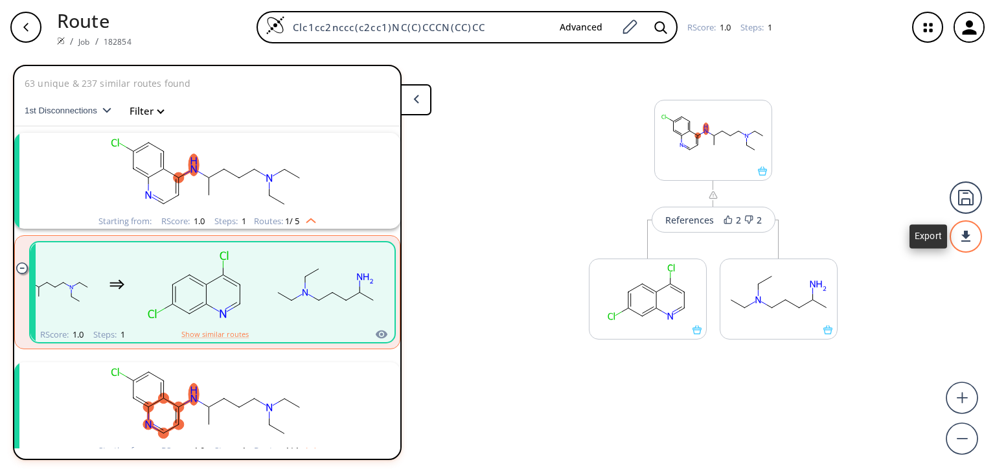
click at [966, 231] on div at bounding box center [965, 236] width 32 height 32
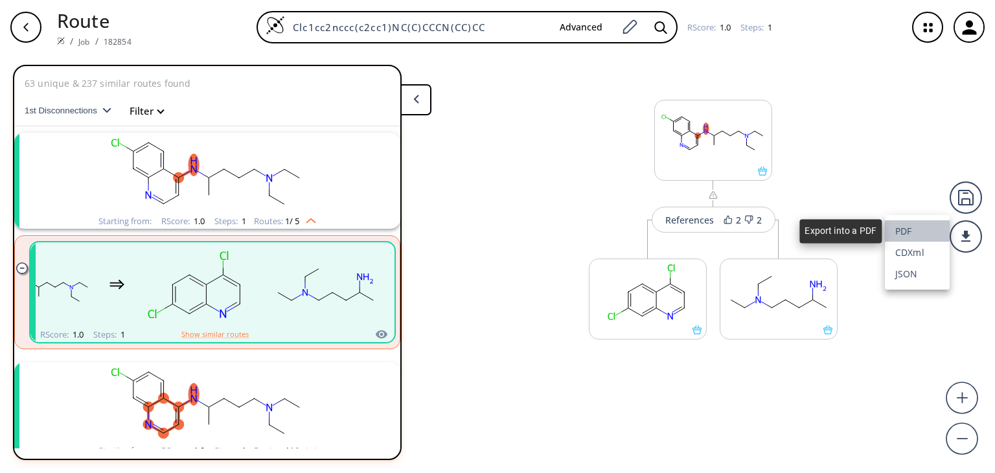
click at [928, 230] on li "PDF" at bounding box center [917, 230] width 65 height 21
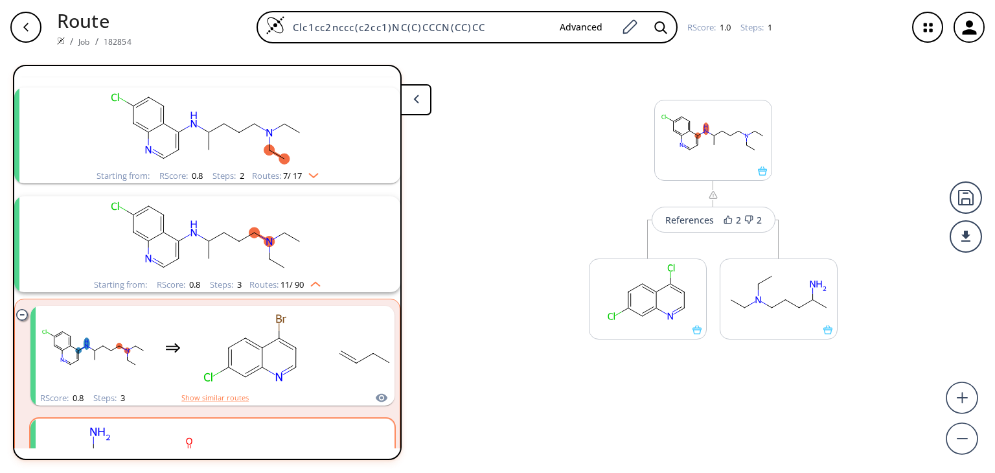
scroll to position [492, 0]
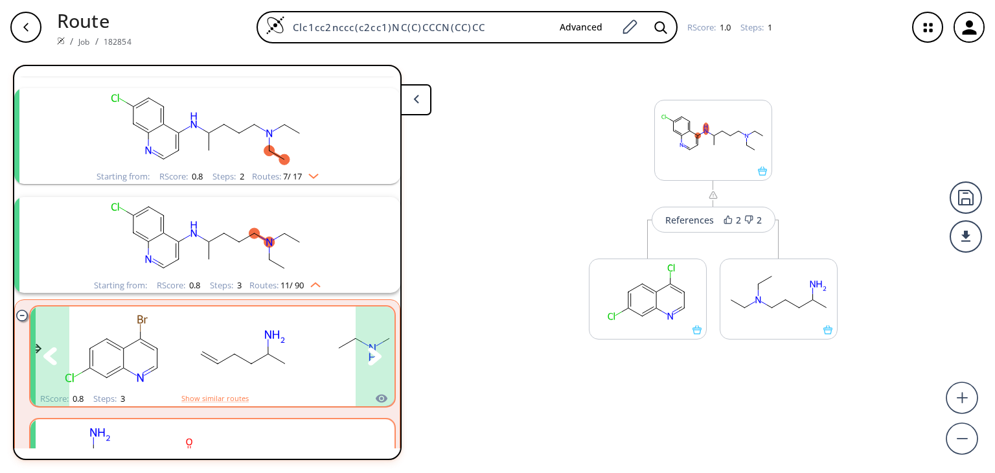
click at [368, 347] on icon "clusters" at bounding box center [375, 356] width 14 height 18
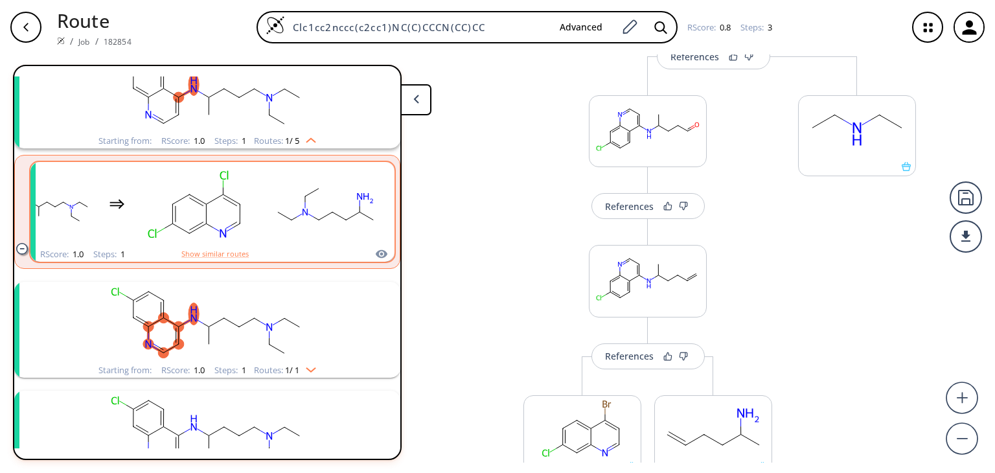
scroll to position [80, 0]
